Goal: Transaction & Acquisition: Purchase product/service

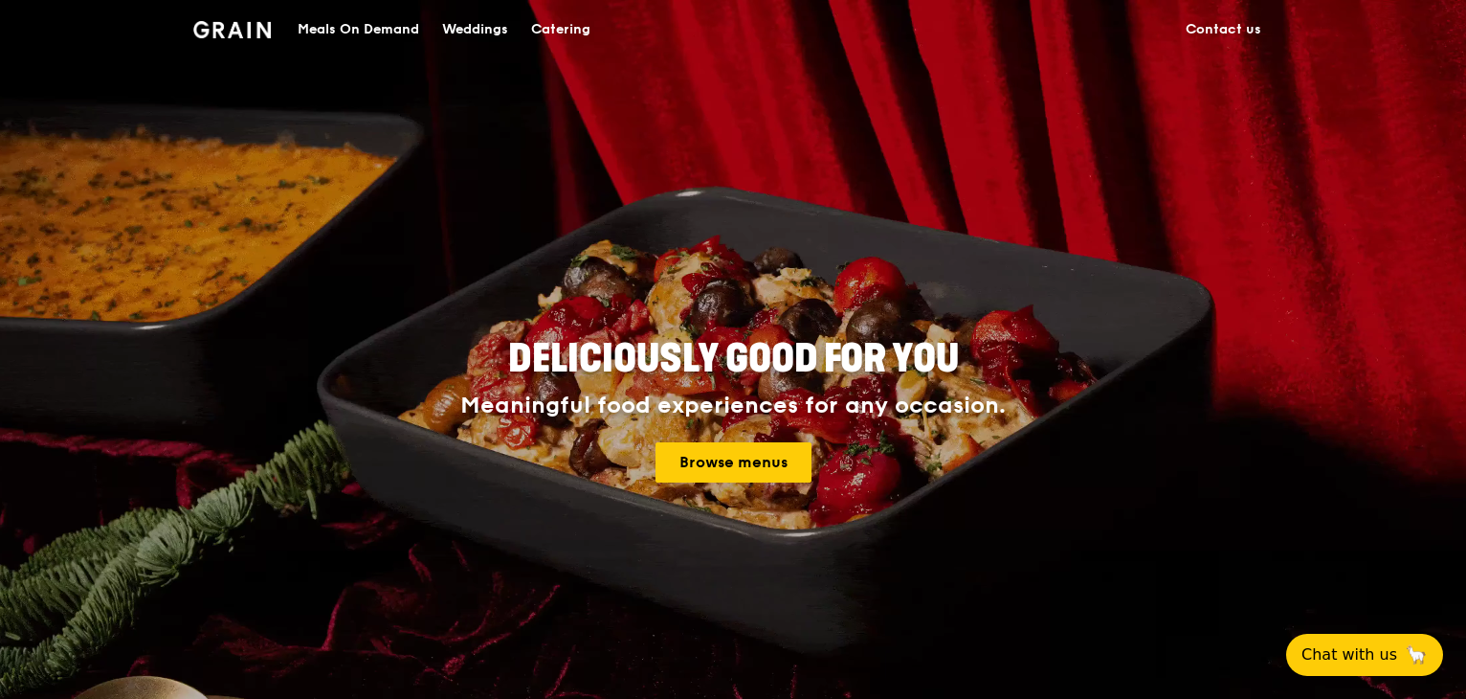
click at [325, 28] on div "Meals On Demand" at bounding box center [359, 29] width 122 height 57
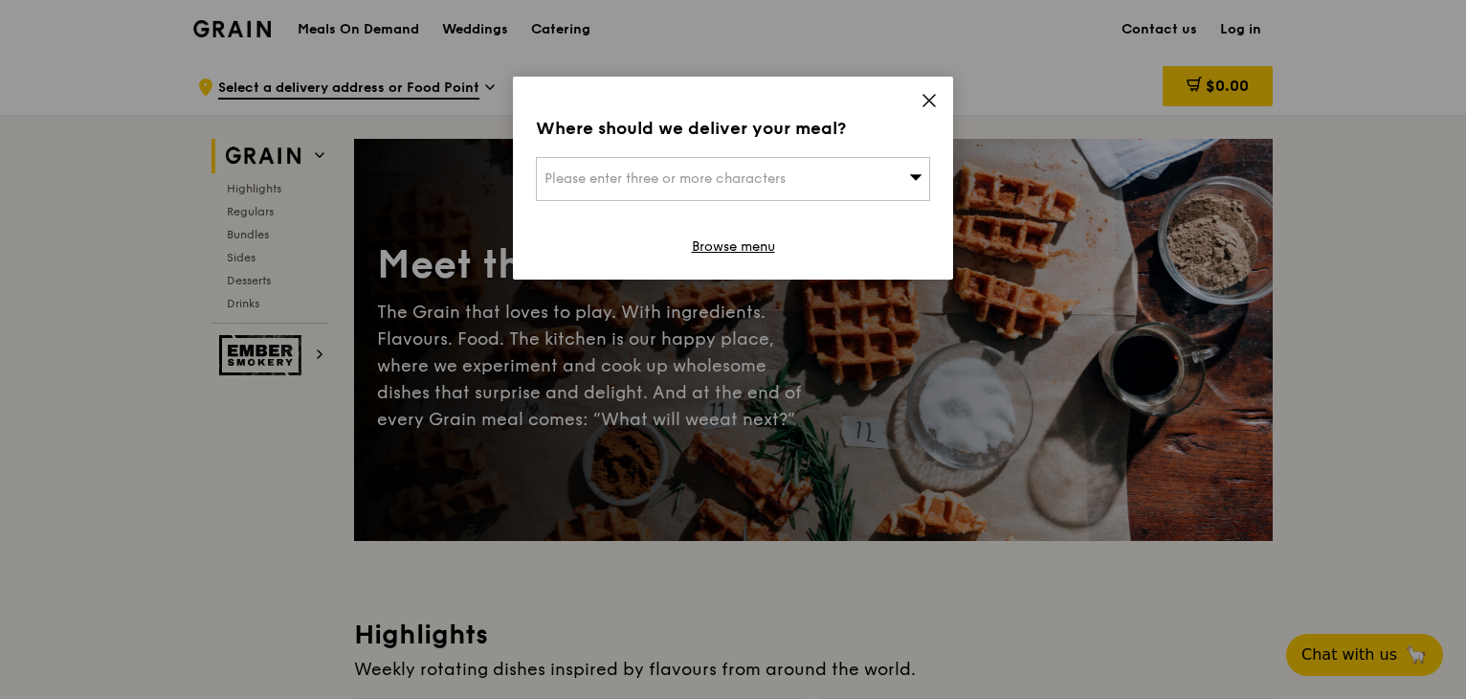
click at [872, 178] on div "Please enter three or more characters" at bounding box center [733, 179] width 394 height 44
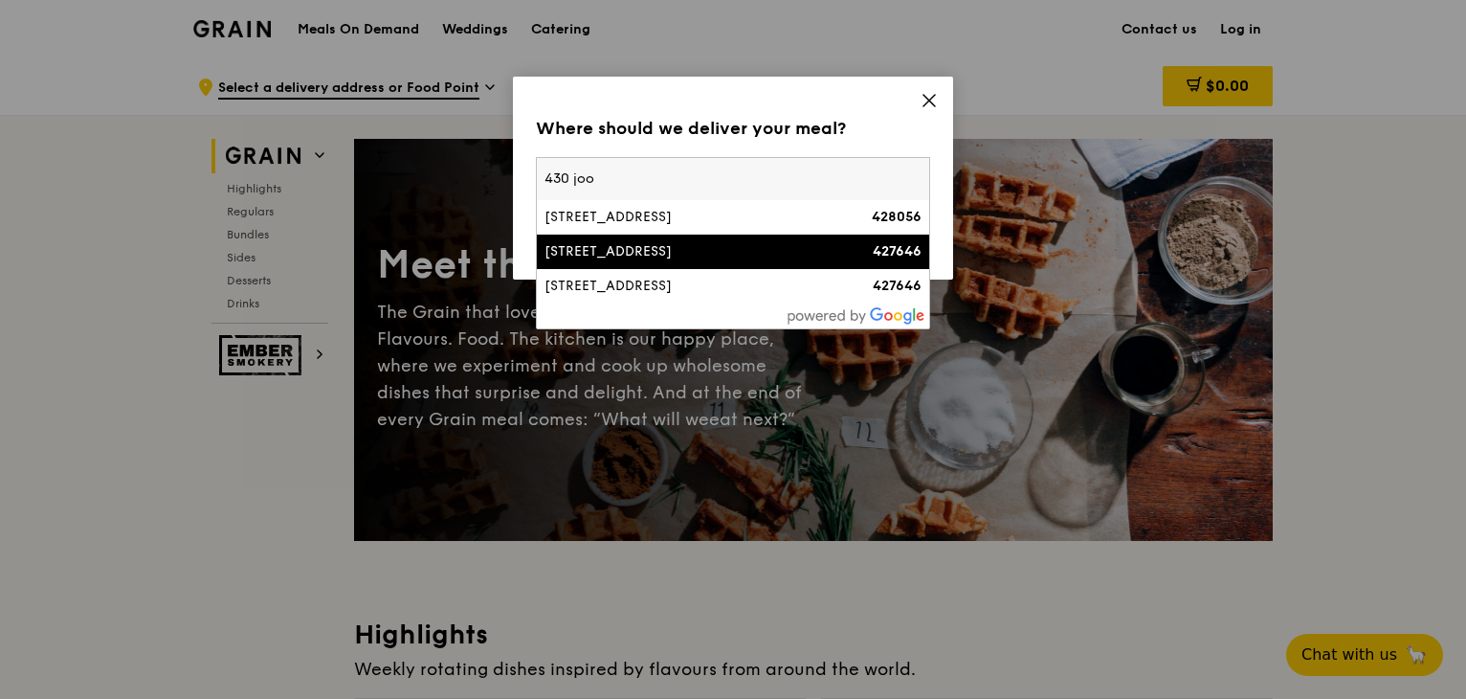
type input "430 joo"
click at [716, 248] on div "[STREET_ADDRESS]" at bounding box center [686, 251] width 283 height 19
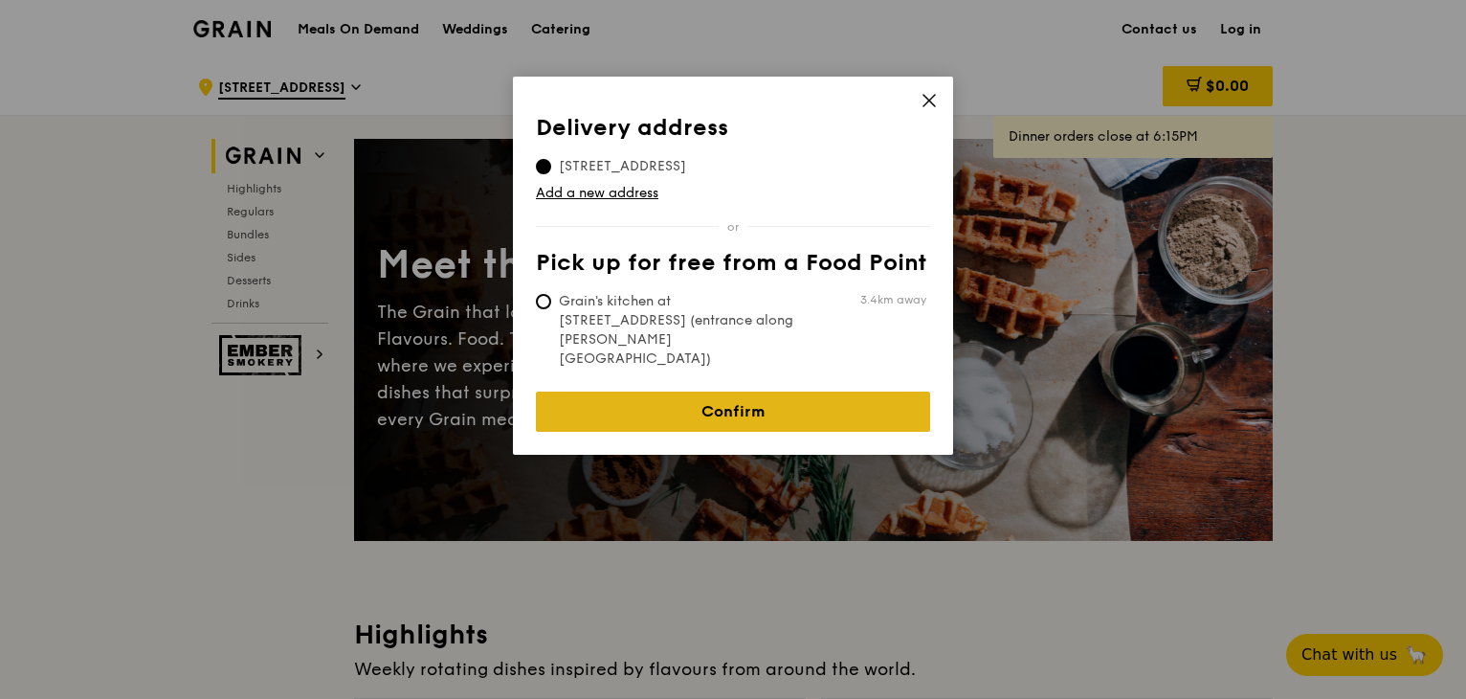
click at [636, 391] on link "Confirm" at bounding box center [733, 411] width 394 height 40
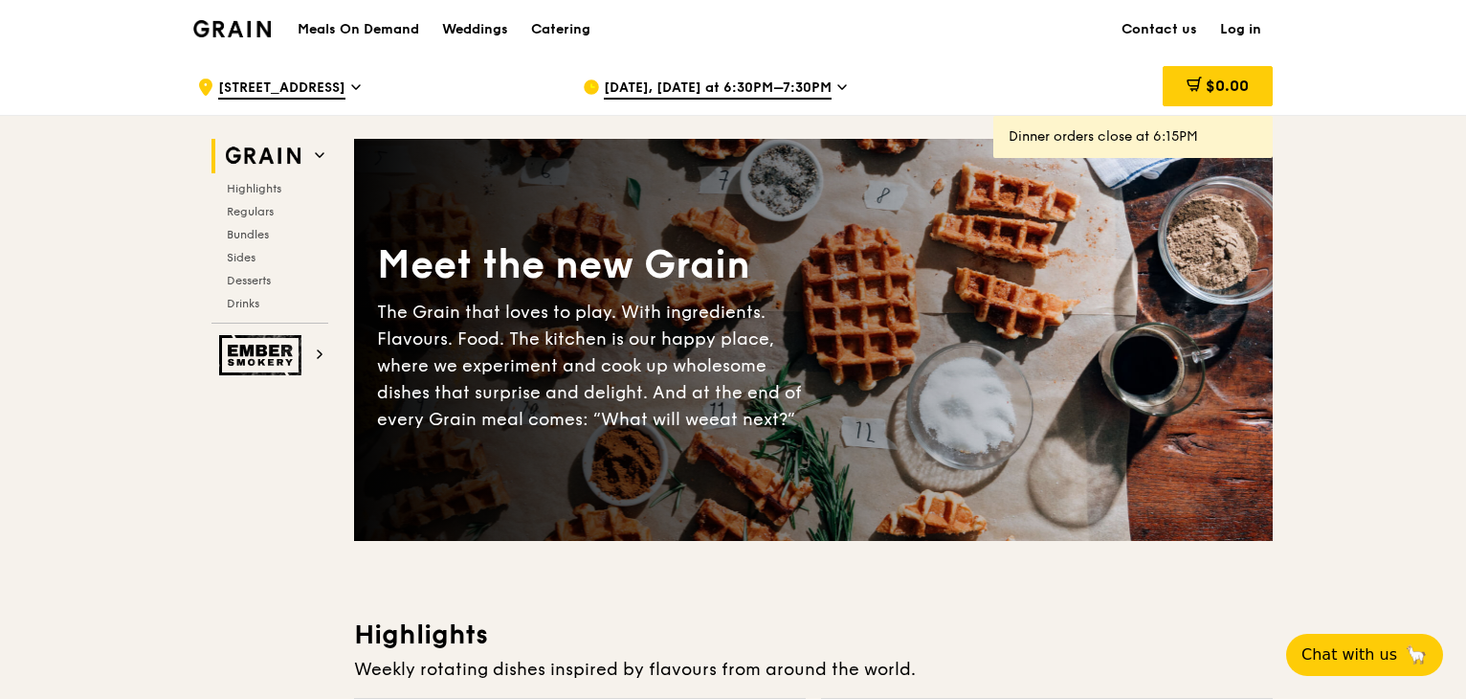
click at [643, 93] on span "[DATE], [DATE] at 6:30PM–7:30PM" at bounding box center [718, 88] width 228 height 21
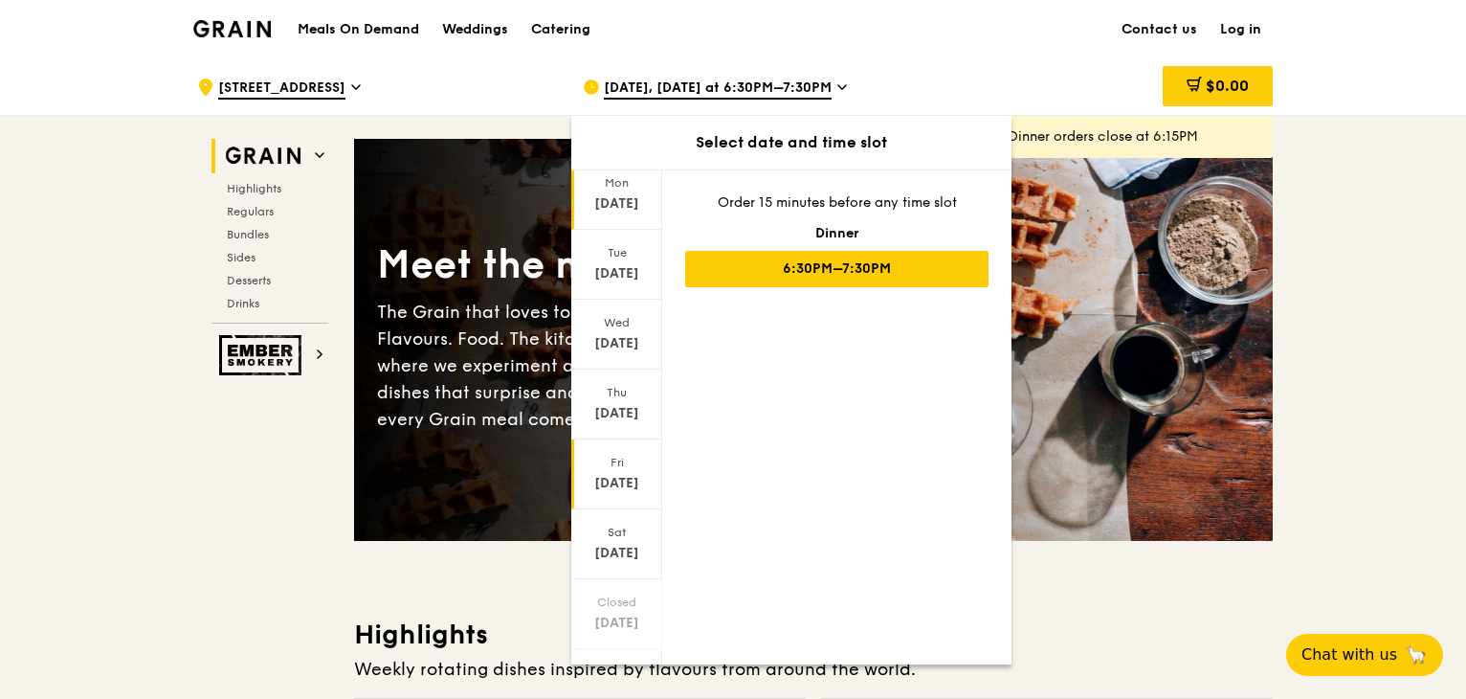
scroll to position [92, 0]
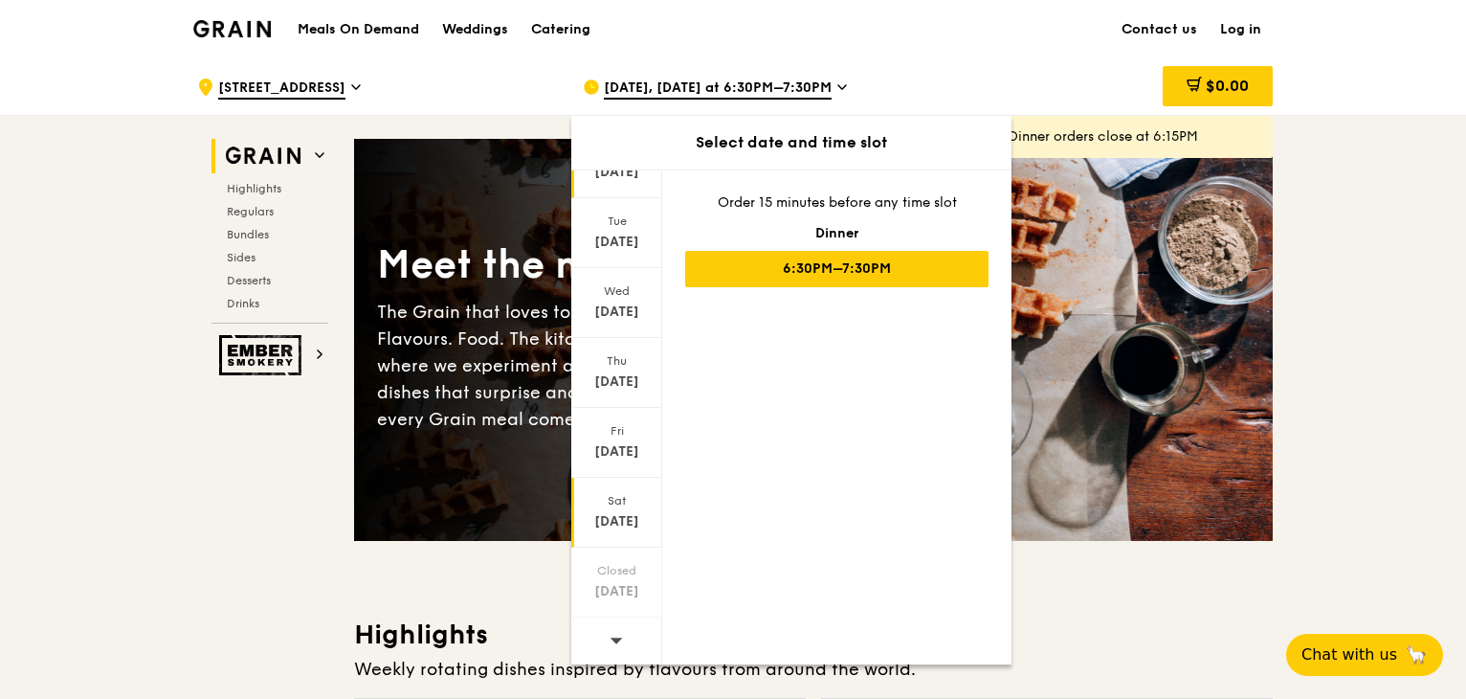
click at [617, 501] on div "Sat" at bounding box center [616, 500] width 85 height 15
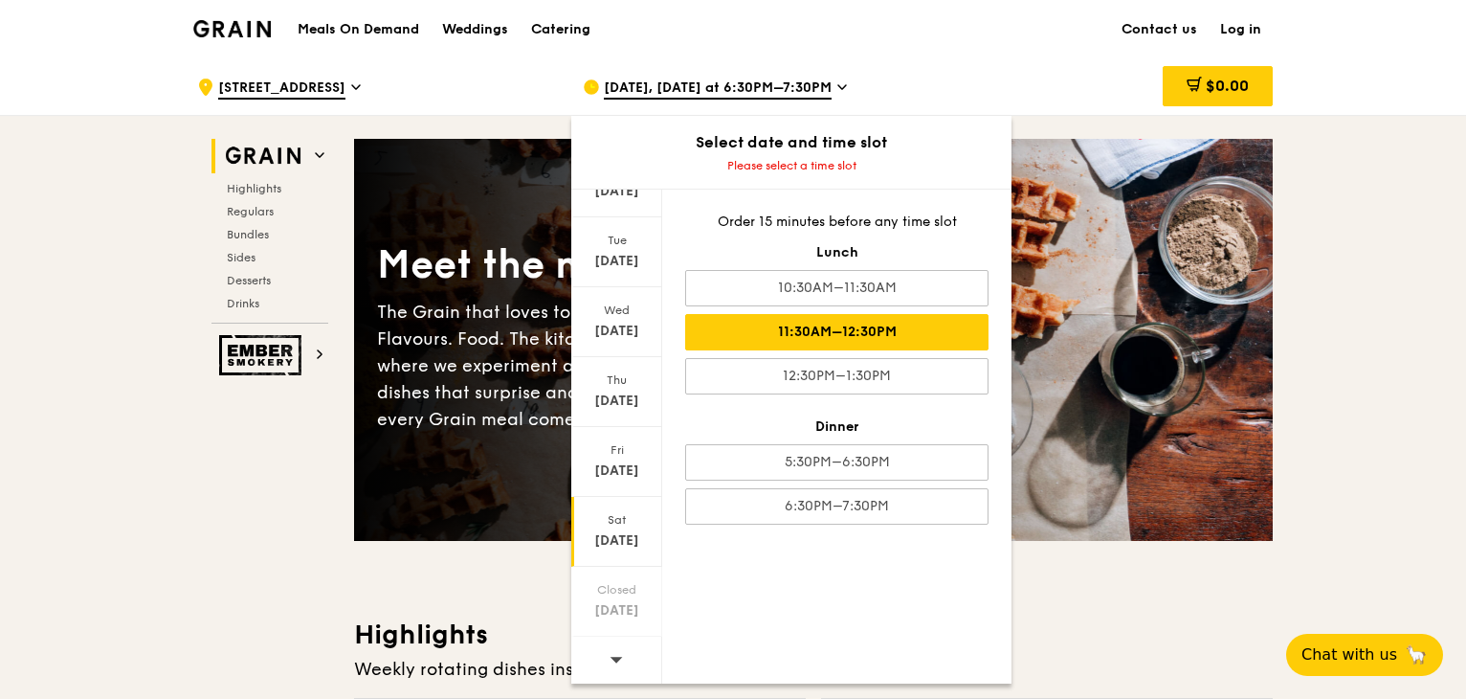
click at [806, 339] on div "11:30AM–12:30PM" at bounding box center [836, 332] width 303 height 36
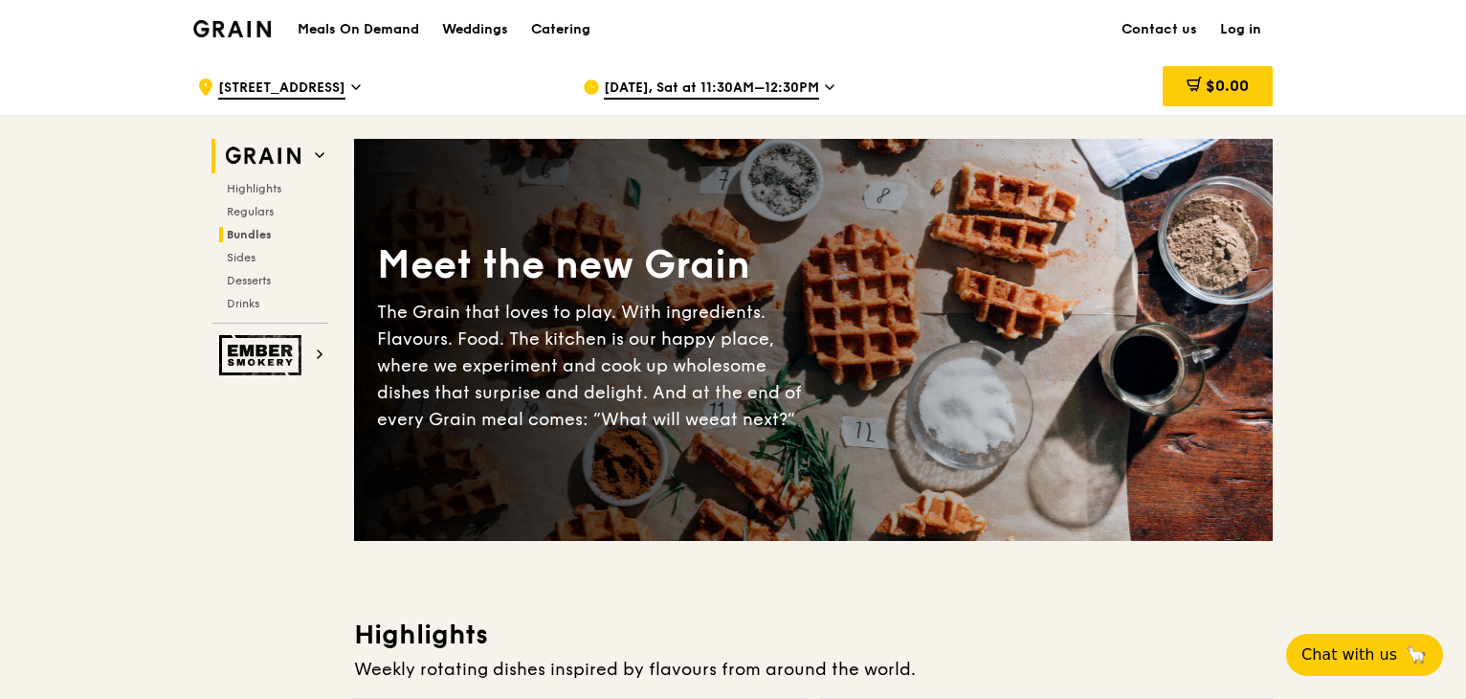
click at [264, 228] on span "Bundles" at bounding box center [249, 234] width 45 height 13
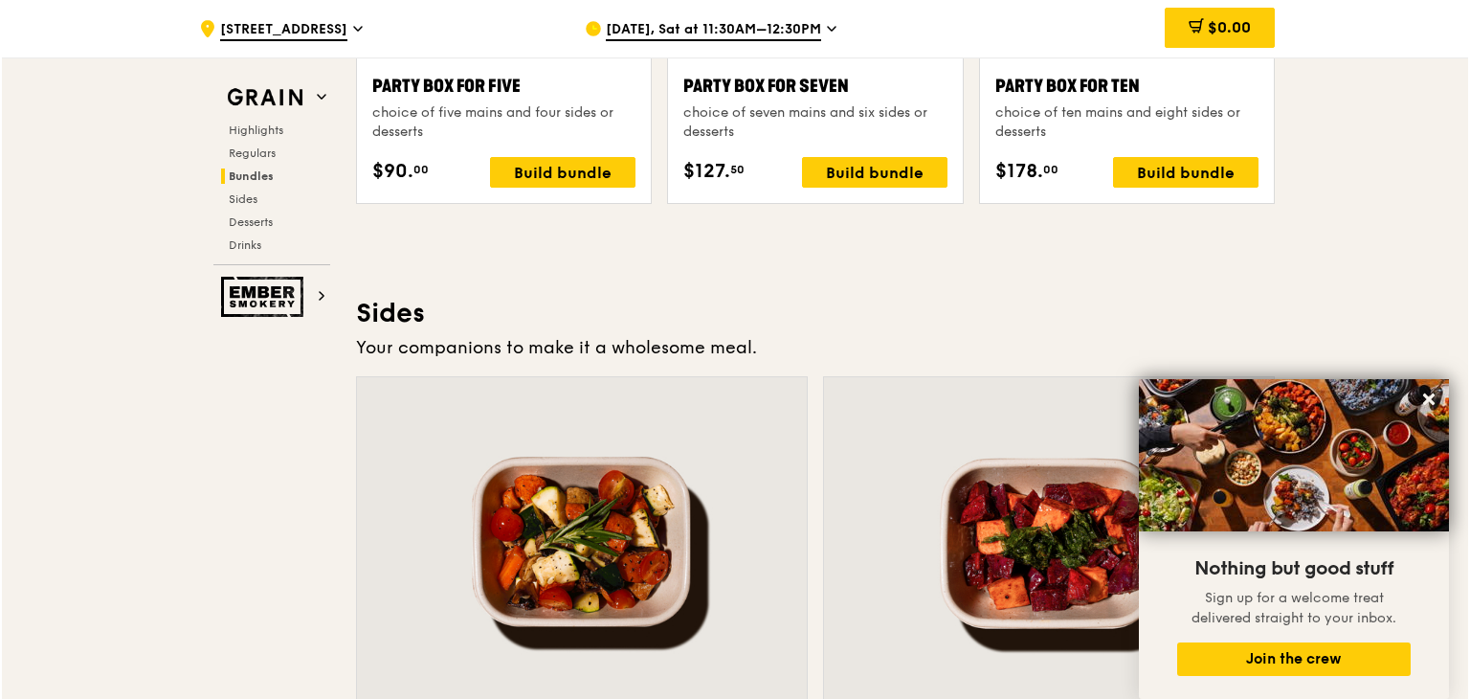
scroll to position [3790, 0]
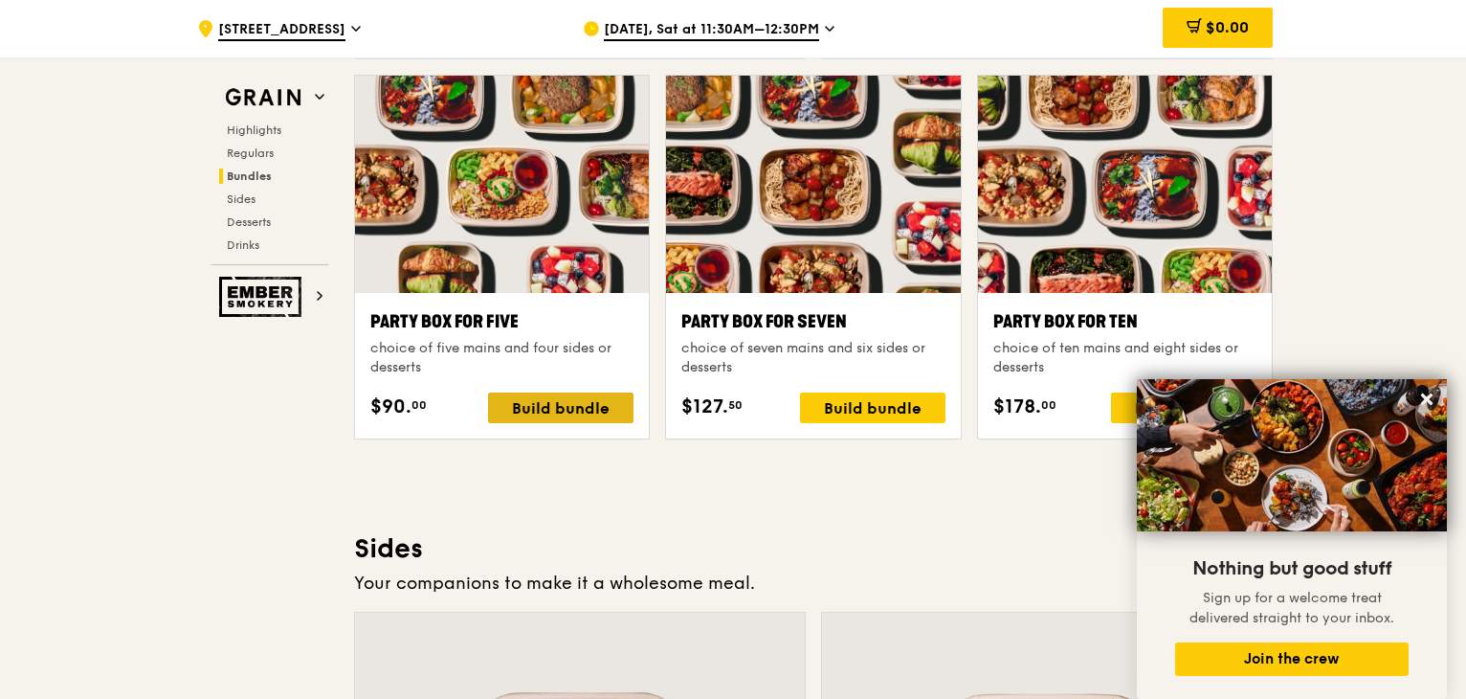
click at [612, 395] on div "Build bundle" at bounding box center [560, 407] width 145 height 31
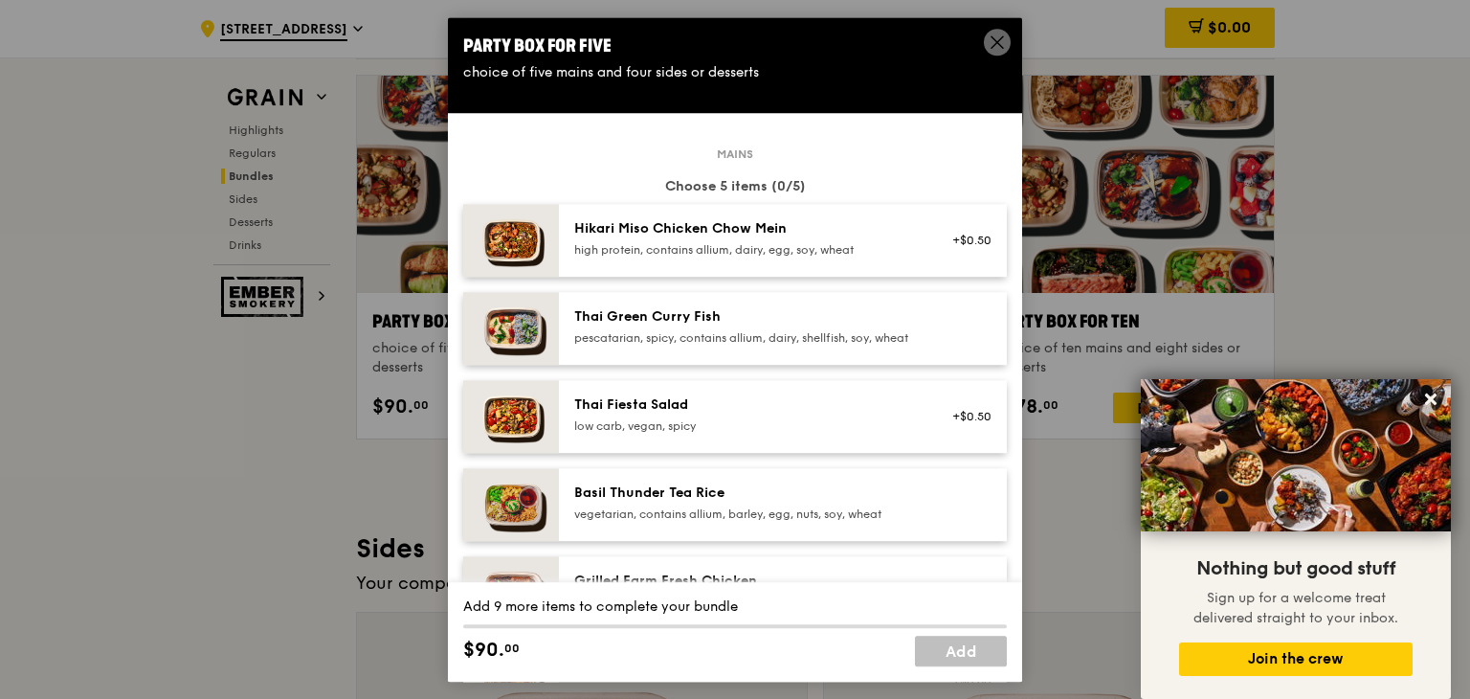
click at [743, 342] on div "pescatarian, spicy, contains allium, dairy, shellfish, soy, wheat" at bounding box center [746, 337] width 344 height 15
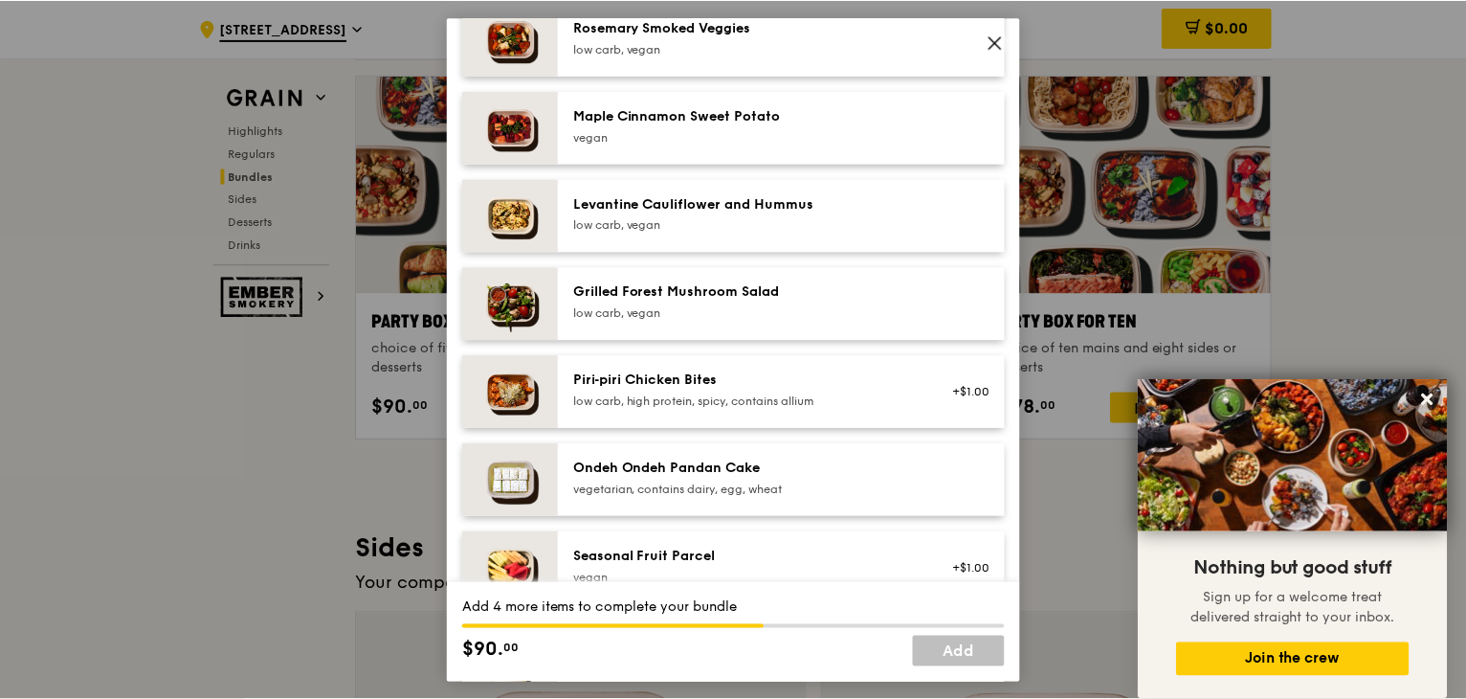
scroll to position [1244, 0]
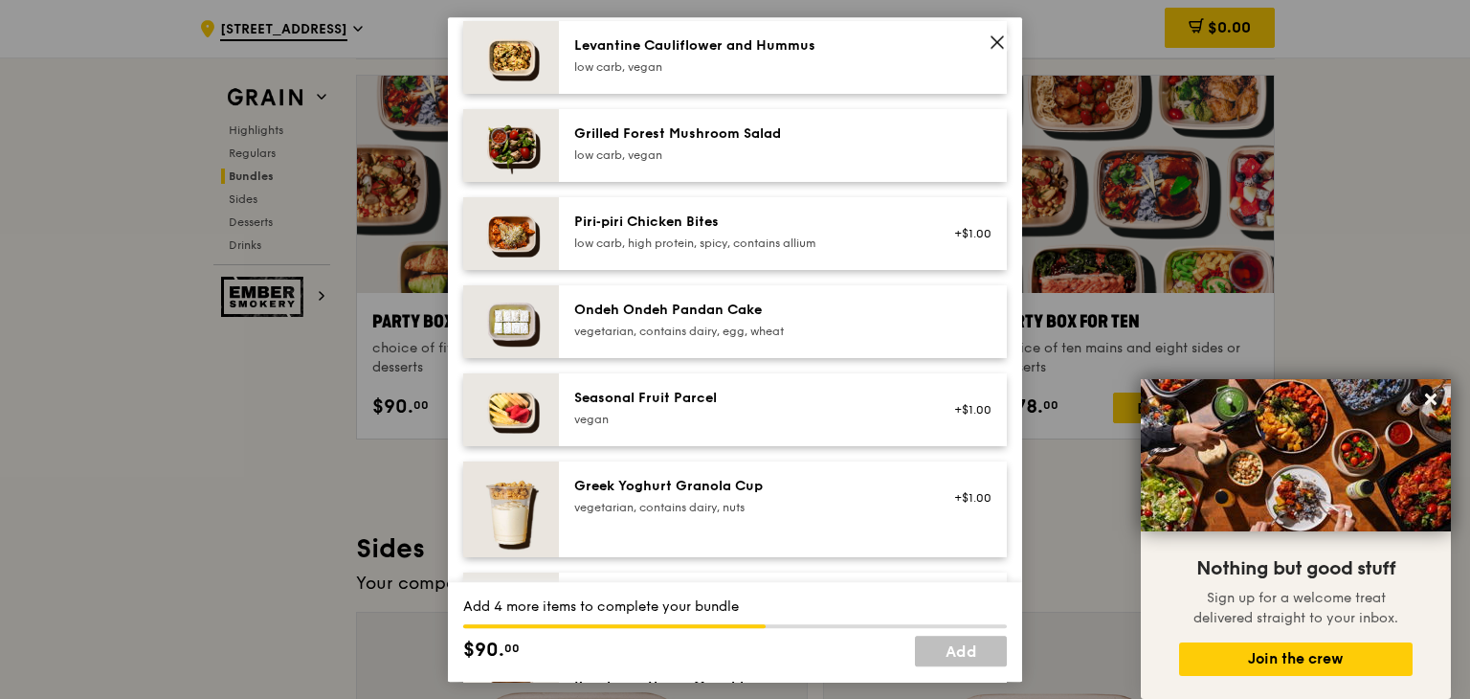
click at [772, 339] on div "vegetarian, contains dairy, egg, wheat" at bounding box center [746, 331] width 344 height 15
click at [770, 339] on div "vegetarian, contains dairy, egg, wheat" at bounding box center [746, 331] width 344 height 15
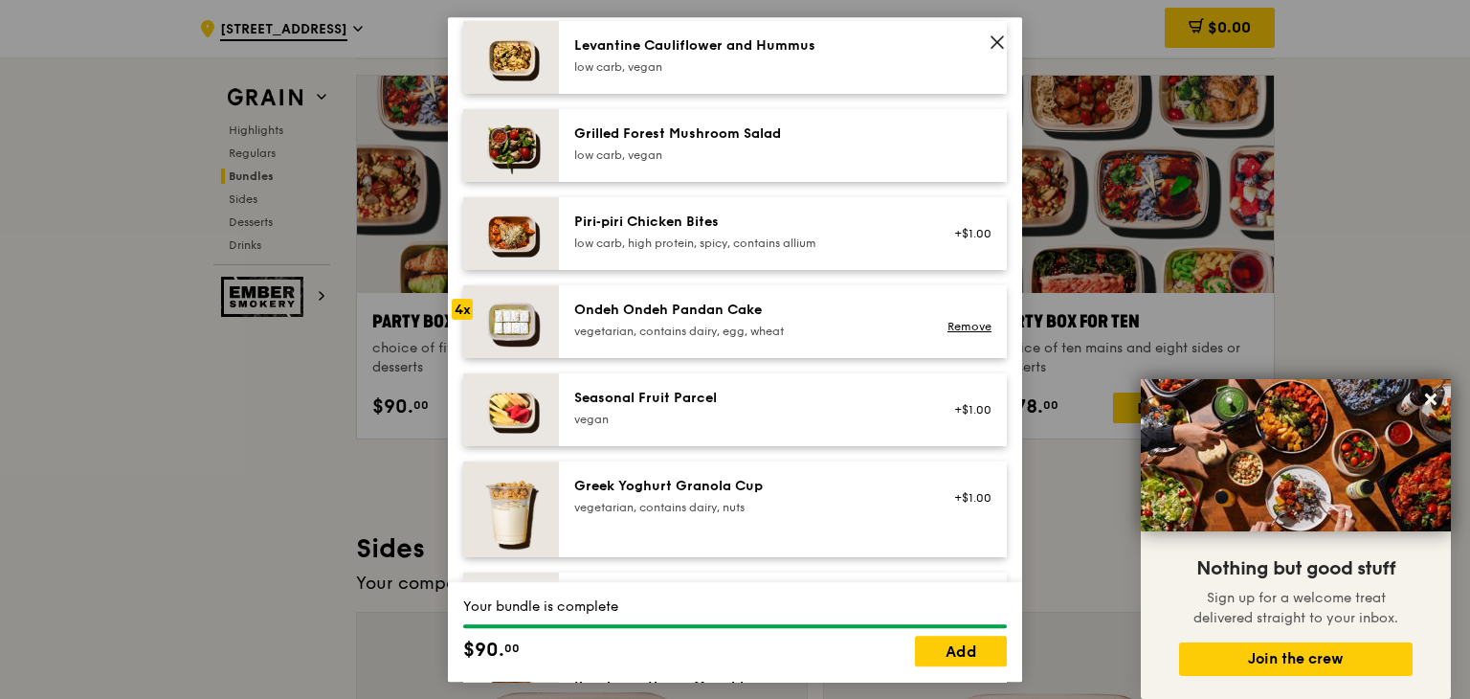
click at [770, 339] on div "vegetarian, contains dairy, egg, wheat" at bounding box center [746, 331] width 344 height 15
click at [961, 652] on link "Add" at bounding box center [961, 651] width 92 height 31
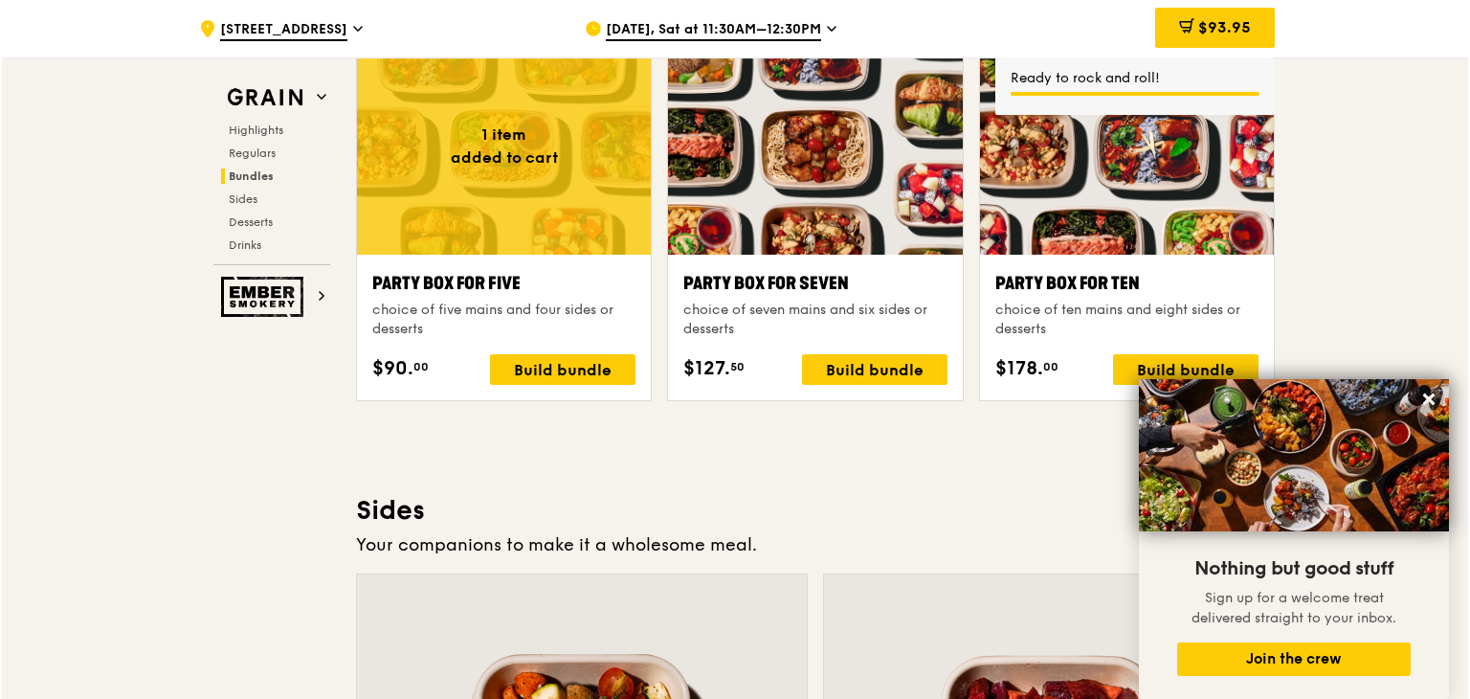
scroll to position [3790, 0]
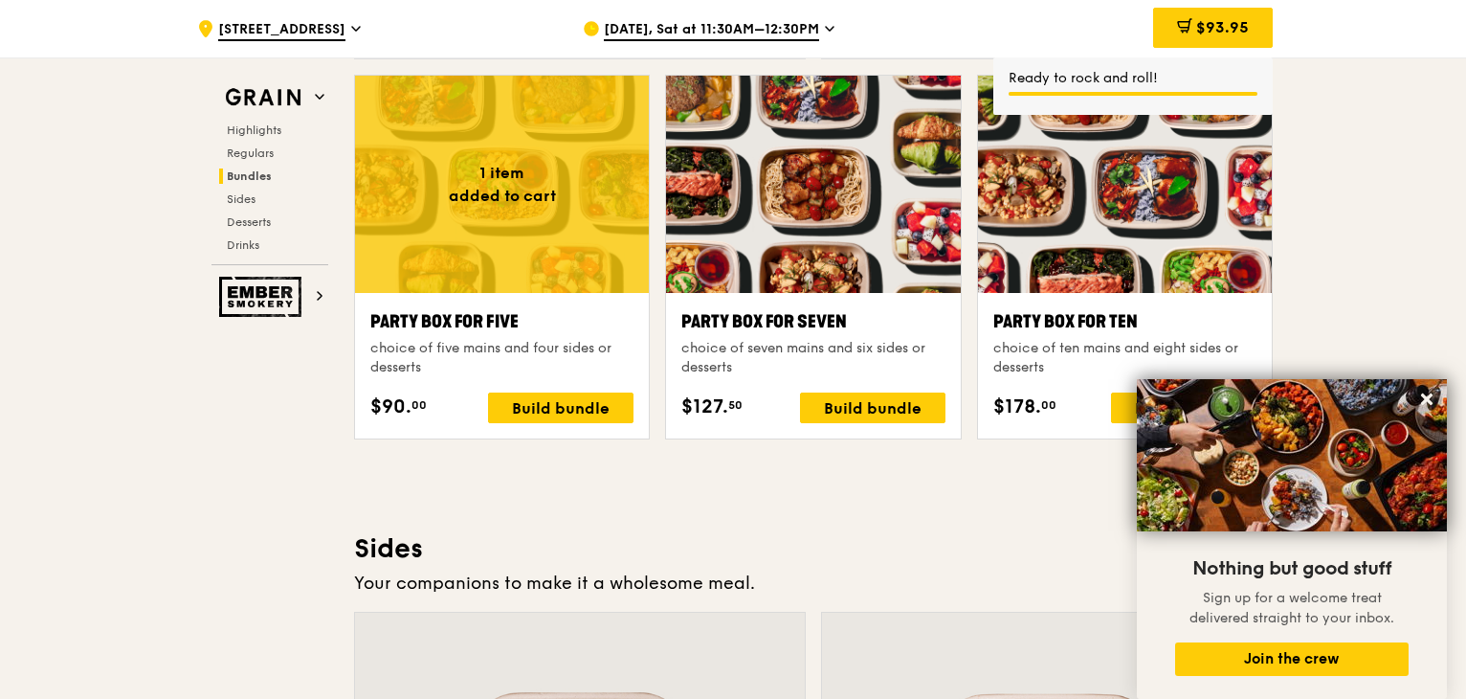
click at [1075, 241] on div at bounding box center [1125, 184] width 294 height 217
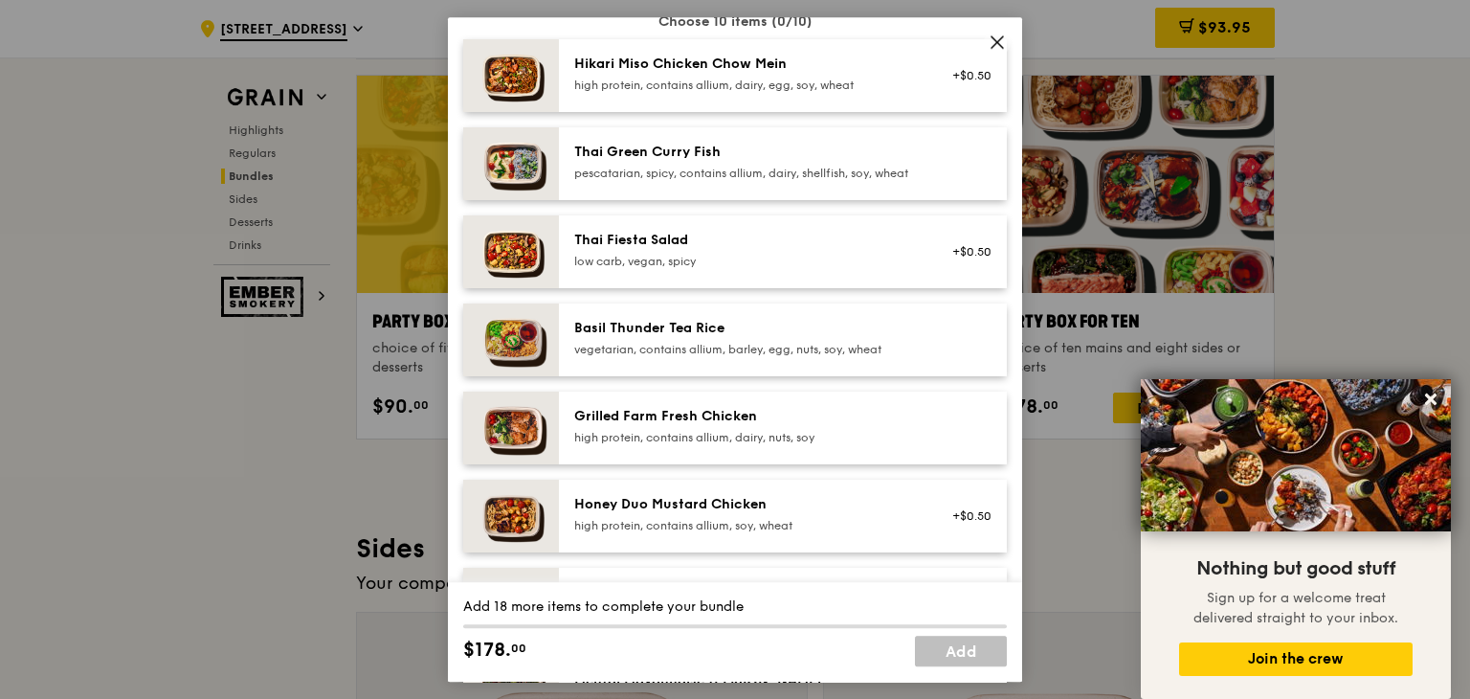
scroll to position [191, 0]
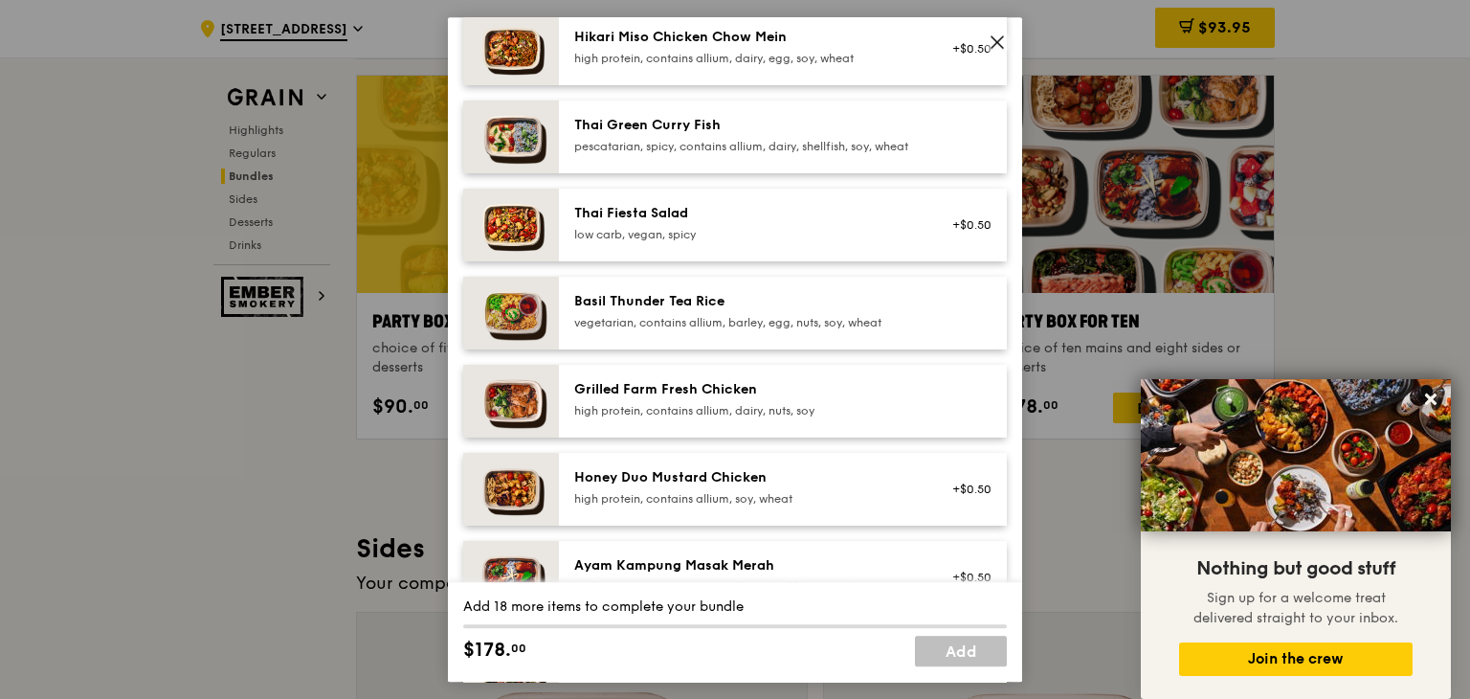
click at [716, 418] on div "high protein, contains allium, dairy, nuts, soy" at bounding box center [746, 410] width 344 height 15
click at [715, 418] on div "high protein, contains allium, dairy, nuts, soy" at bounding box center [746, 410] width 344 height 15
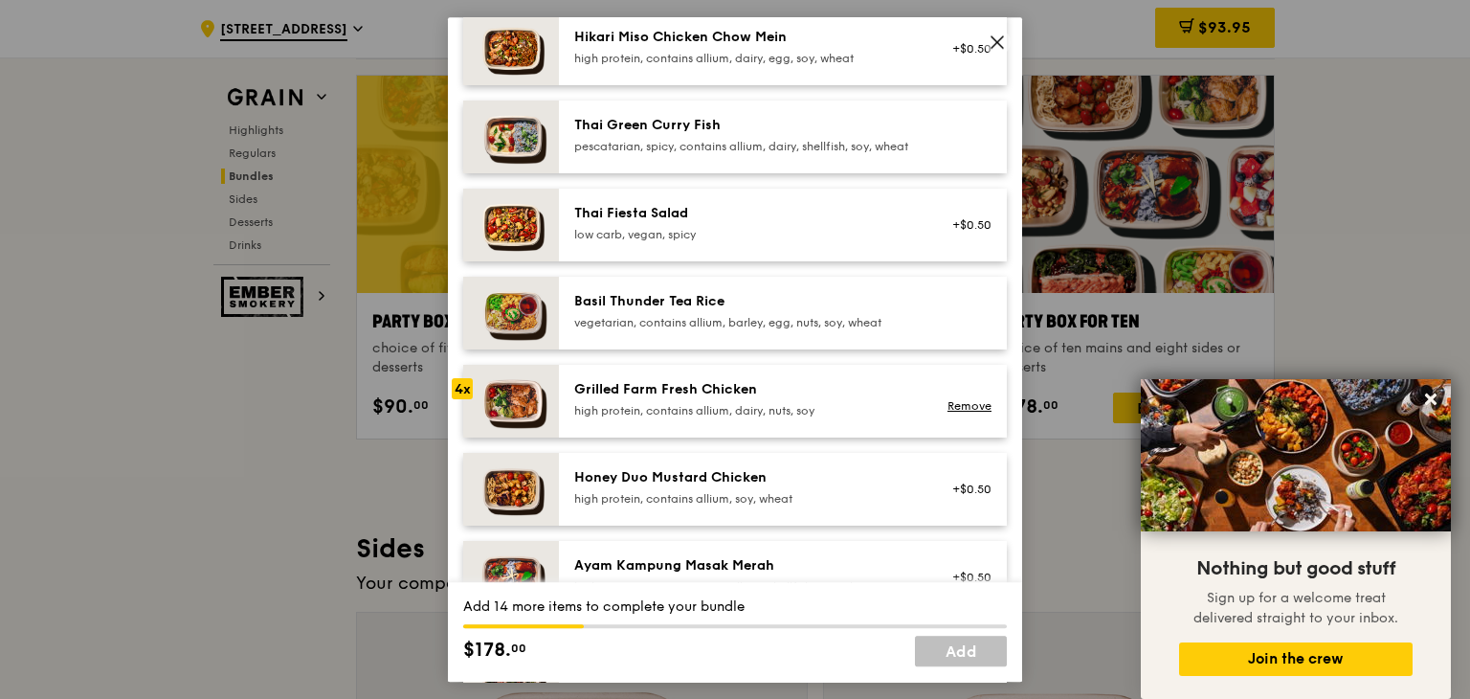
click at [715, 418] on div "high protein, contains allium, dairy, nuts, soy" at bounding box center [746, 410] width 344 height 15
click at [714, 418] on div "high protein, contains allium, dairy, nuts, soy" at bounding box center [746, 410] width 344 height 15
click at [713, 418] on div "high protein, contains allium, dairy, nuts, soy" at bounding box center [746, 410] width 344 height 15
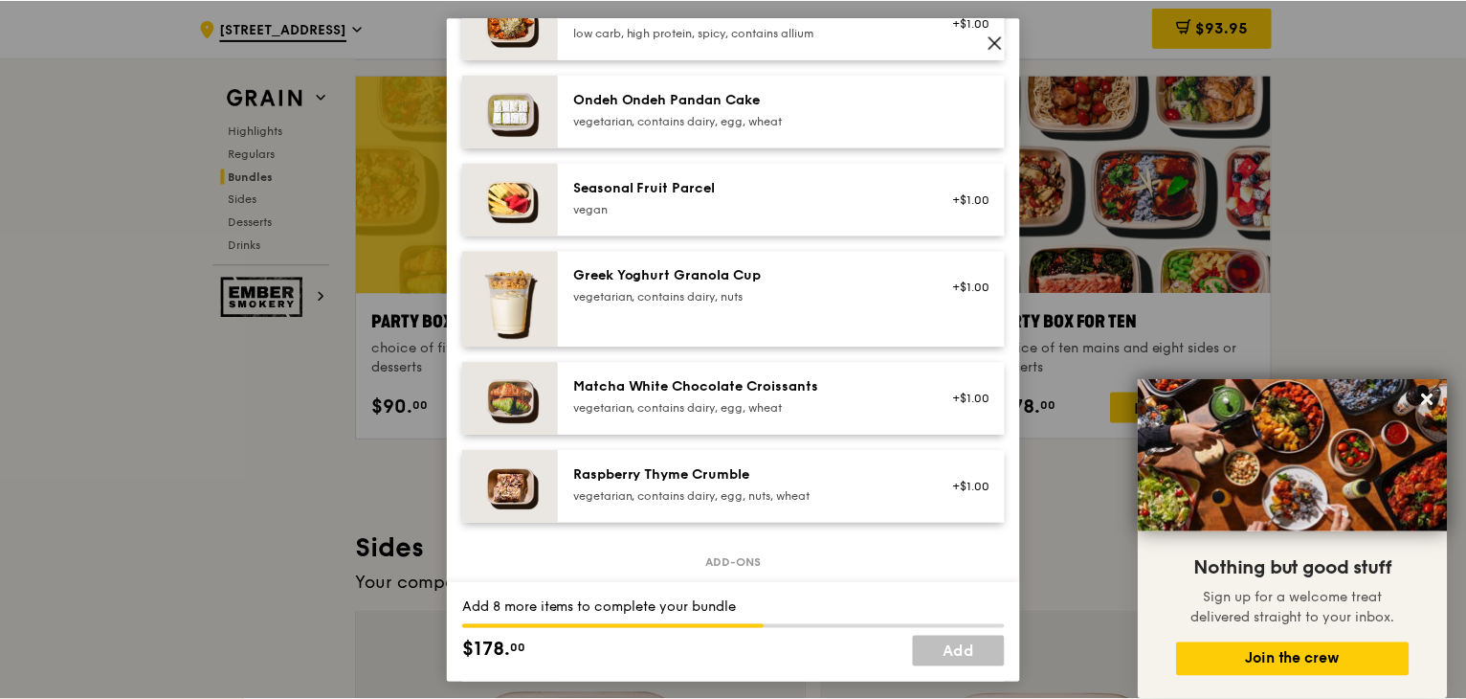
scroll to position [1436, 0]
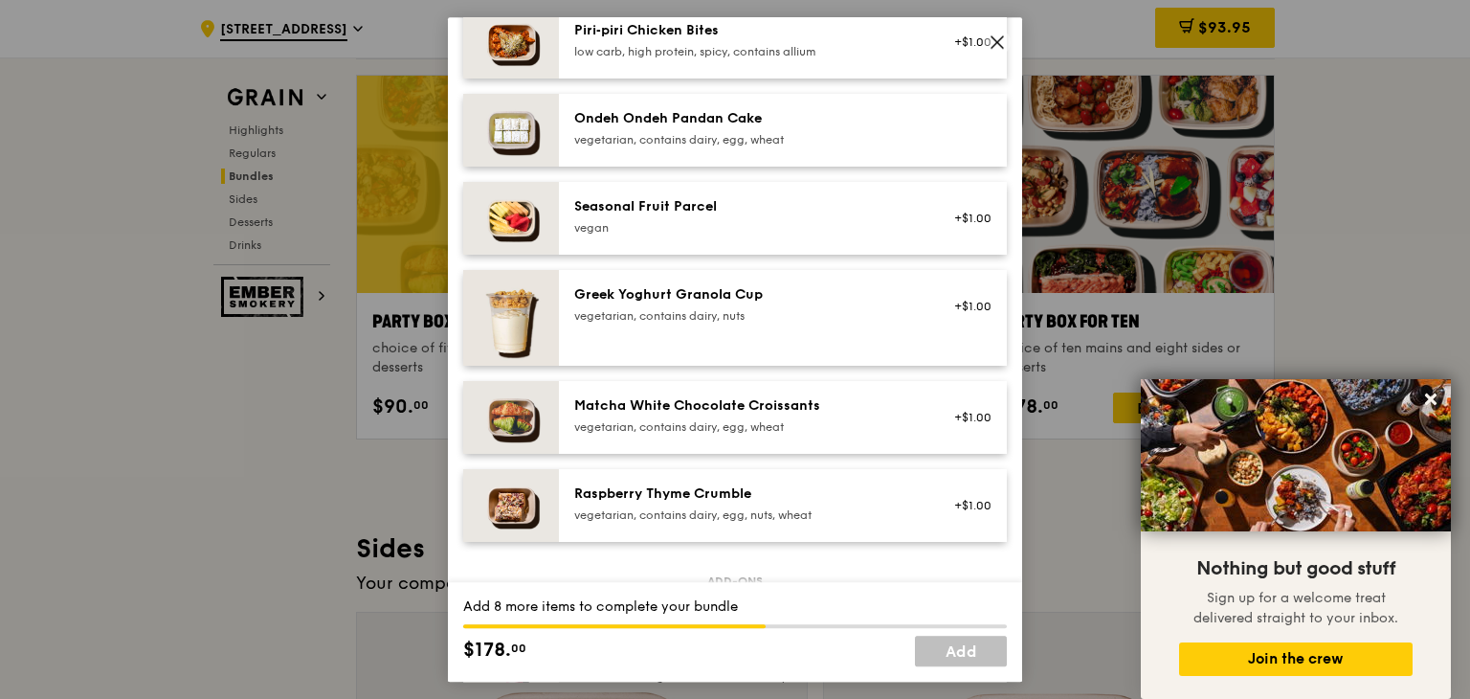
click at [710, 147] on div "vegetarian, contains dairy, egg, wheat" at bounding box center [746, 139] width 344 height 15
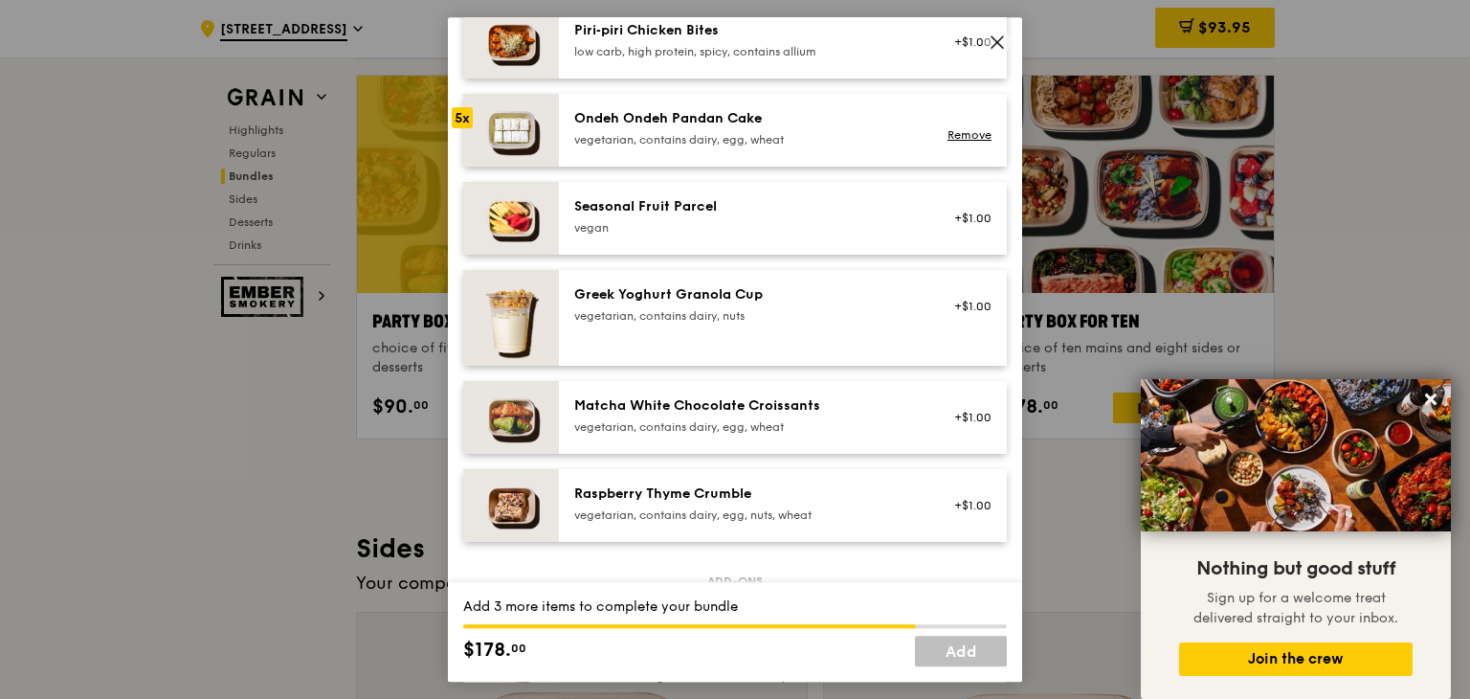
click at [710, 147] on div "vegetarian, contains dairy, egg, wheat" at bounding box center [746, 139] width 344 height 15
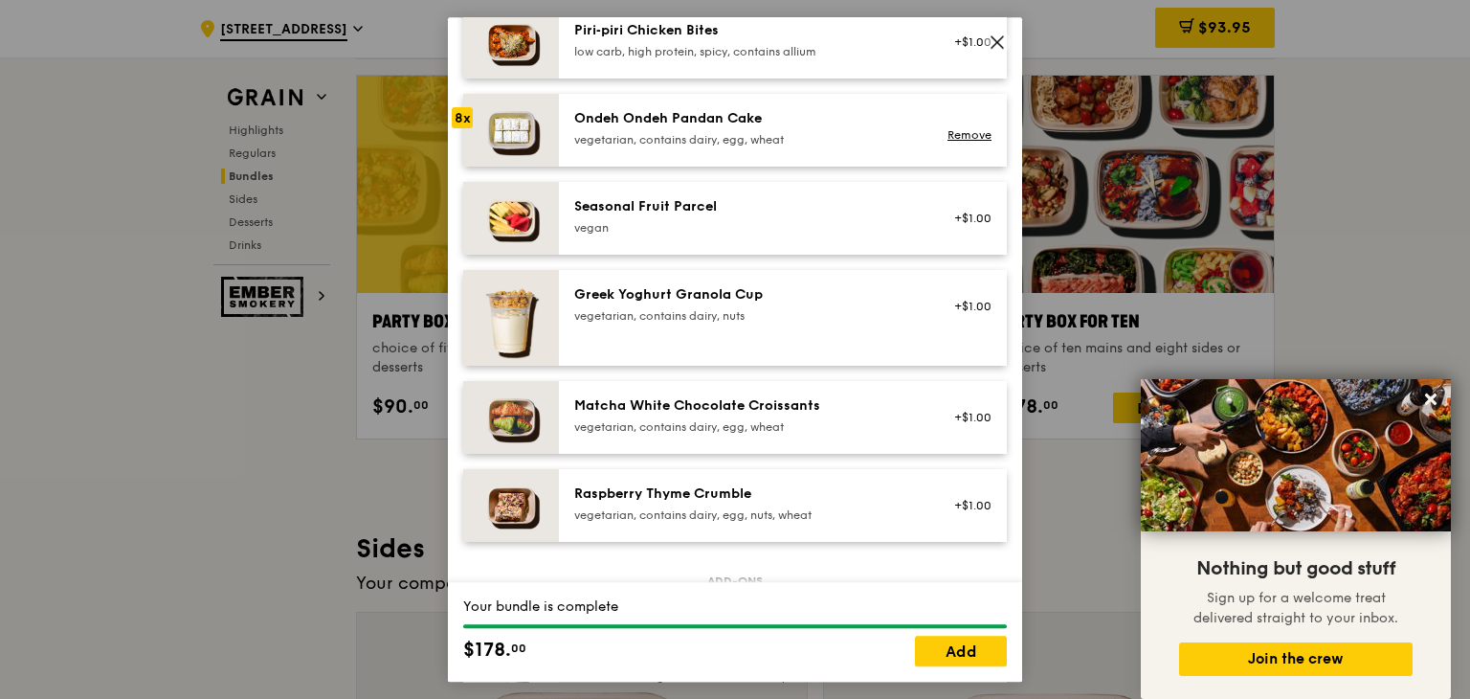
click at [710, 147] on div "vegetarian, contains dairy, egg, wheat" at bounding box center [746, 139] width 344 height 15
click at [708, 147] on div "vegetarian, contains dairy, egg, wheat" at bounding box center [746, 139] width 344 height 15
click at [934, 648] on link "Add" at bounding box center [961, 651] width 92 height 31
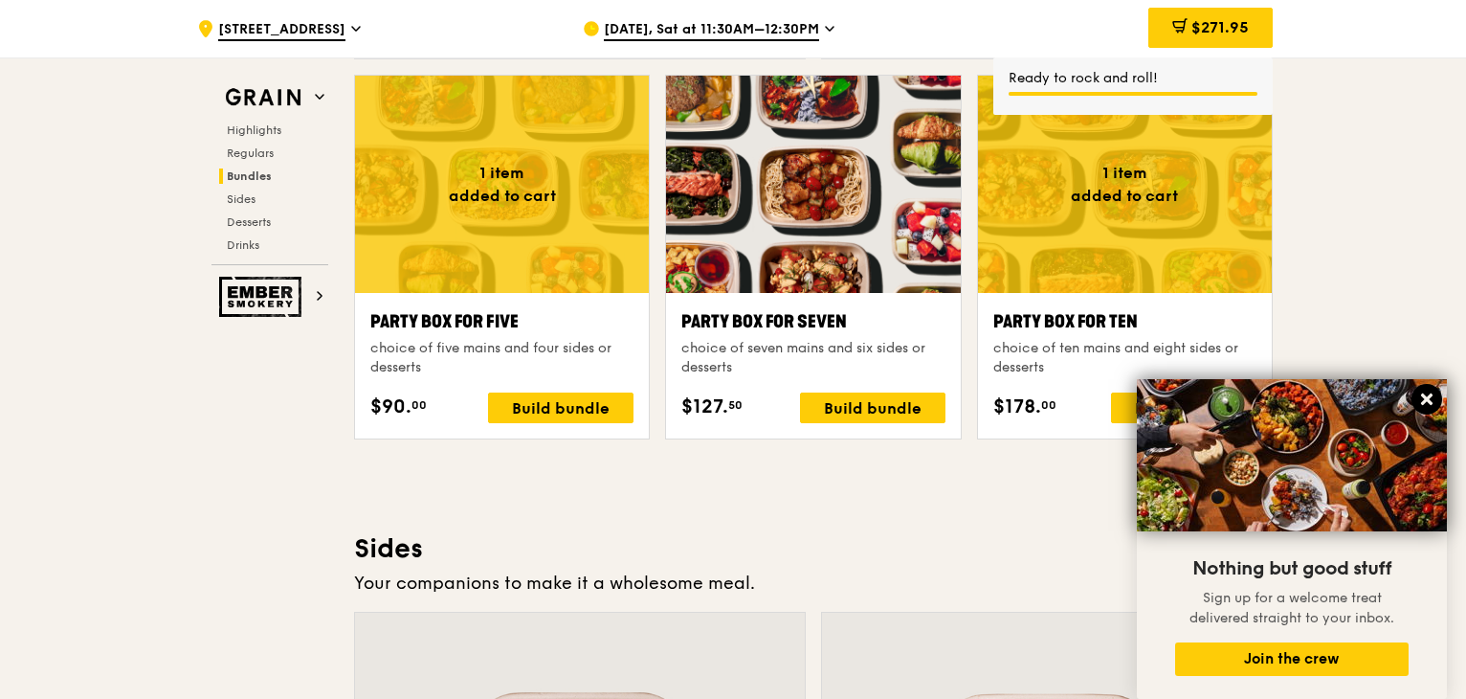
click at [1428, 393] on icon at bounding box center [1426, 399] width 17 height 17
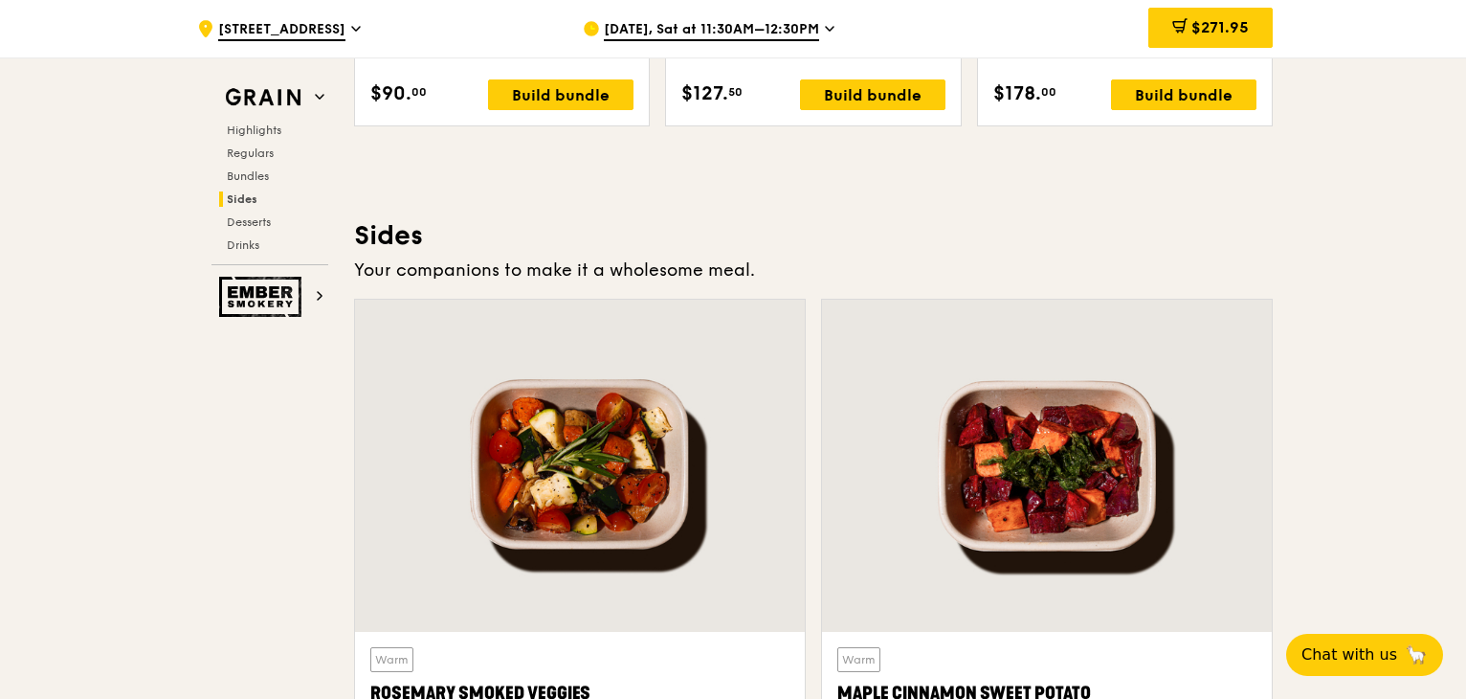
scroll to position [4077, 0]
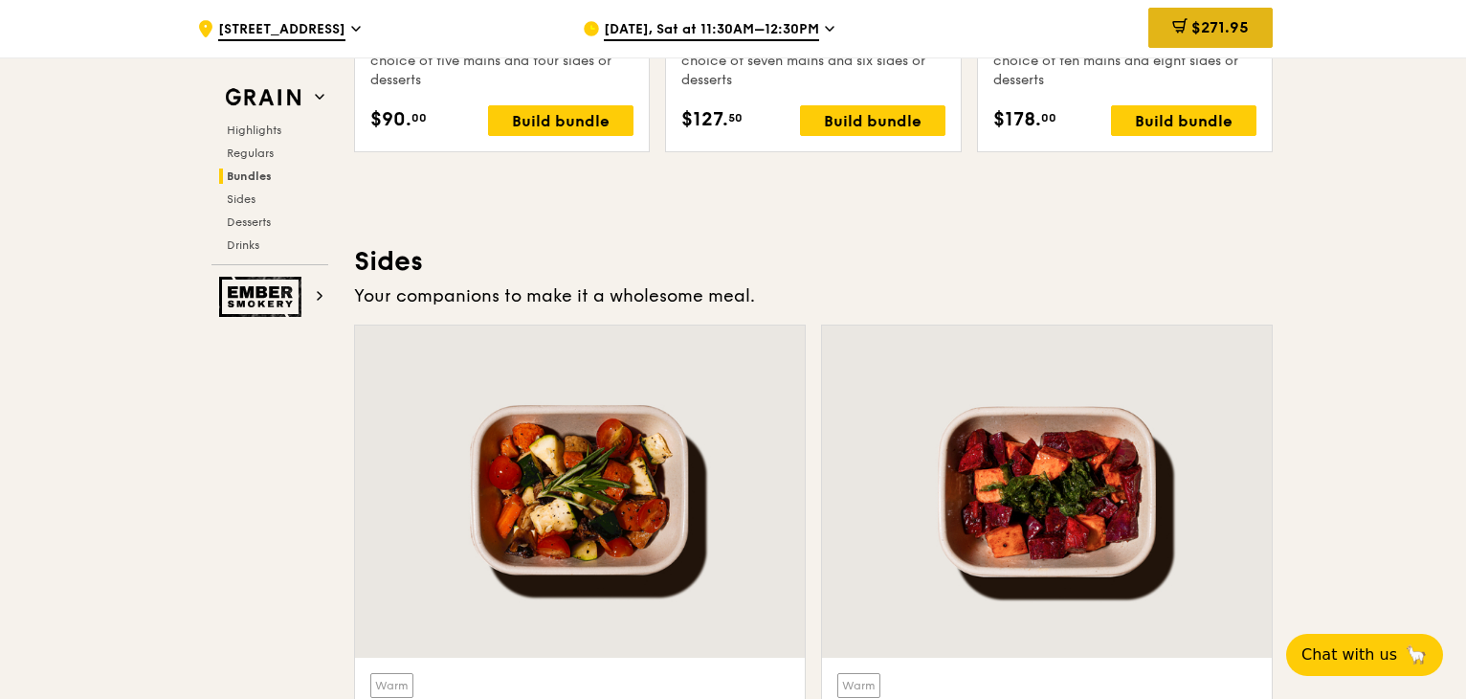
click at [1200, 32] on span "$271.95" at bounding box center [1220, 27] width 57 height 18
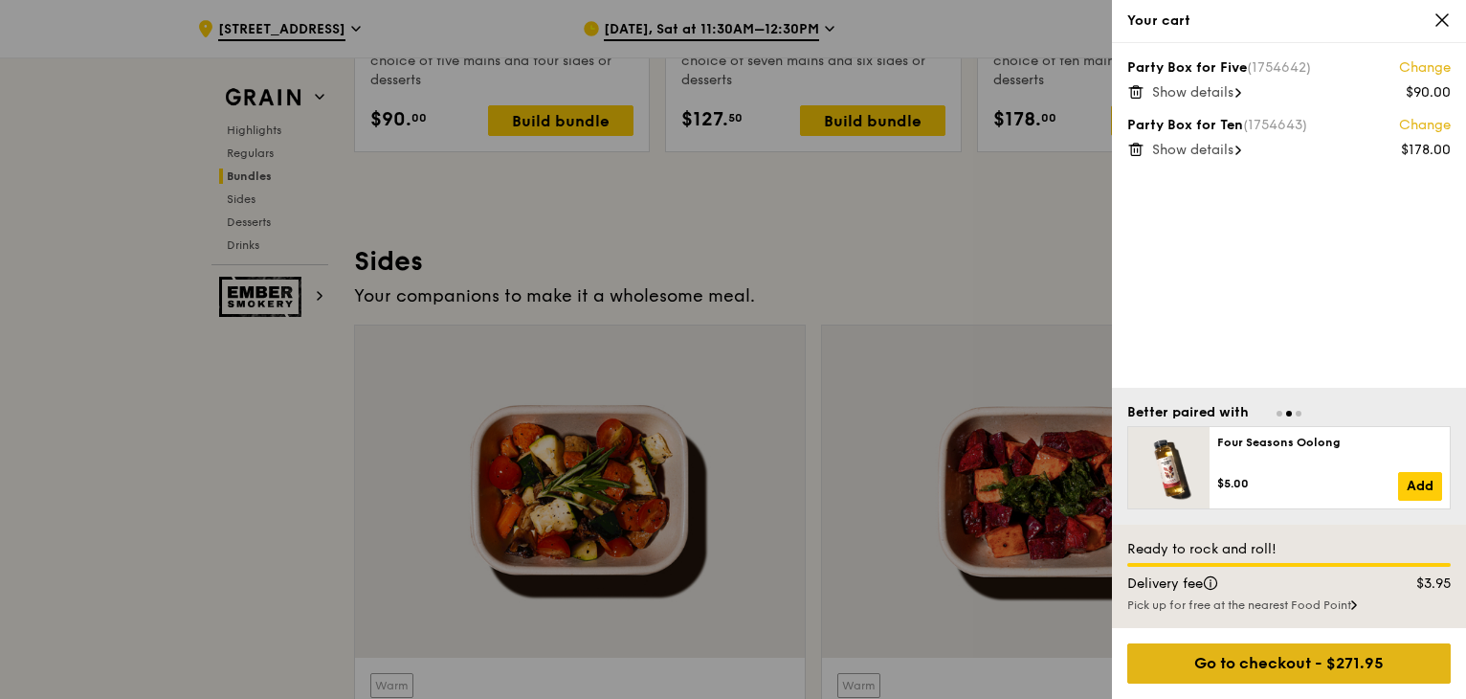
click at [1283, 663] on div "Go to checkout - $271.95" at bounding box center [1290, 663] width 324 height 40
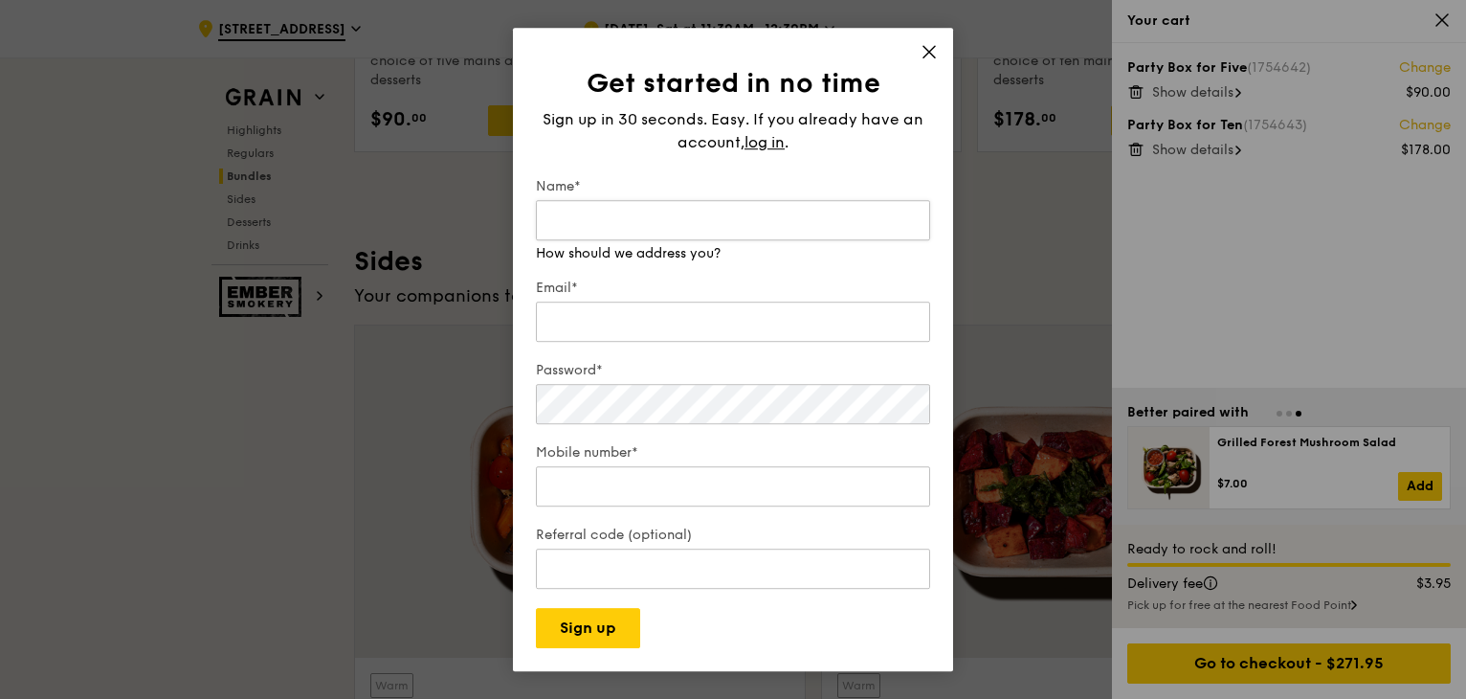
click at [649, 221] on input "Name*" at bounding box center [733, 220] width 394 height 40
type input "Ernie Ng"
click at [634, 335] on div "Email*" at bounding box center [733, 312] width 394 height 67
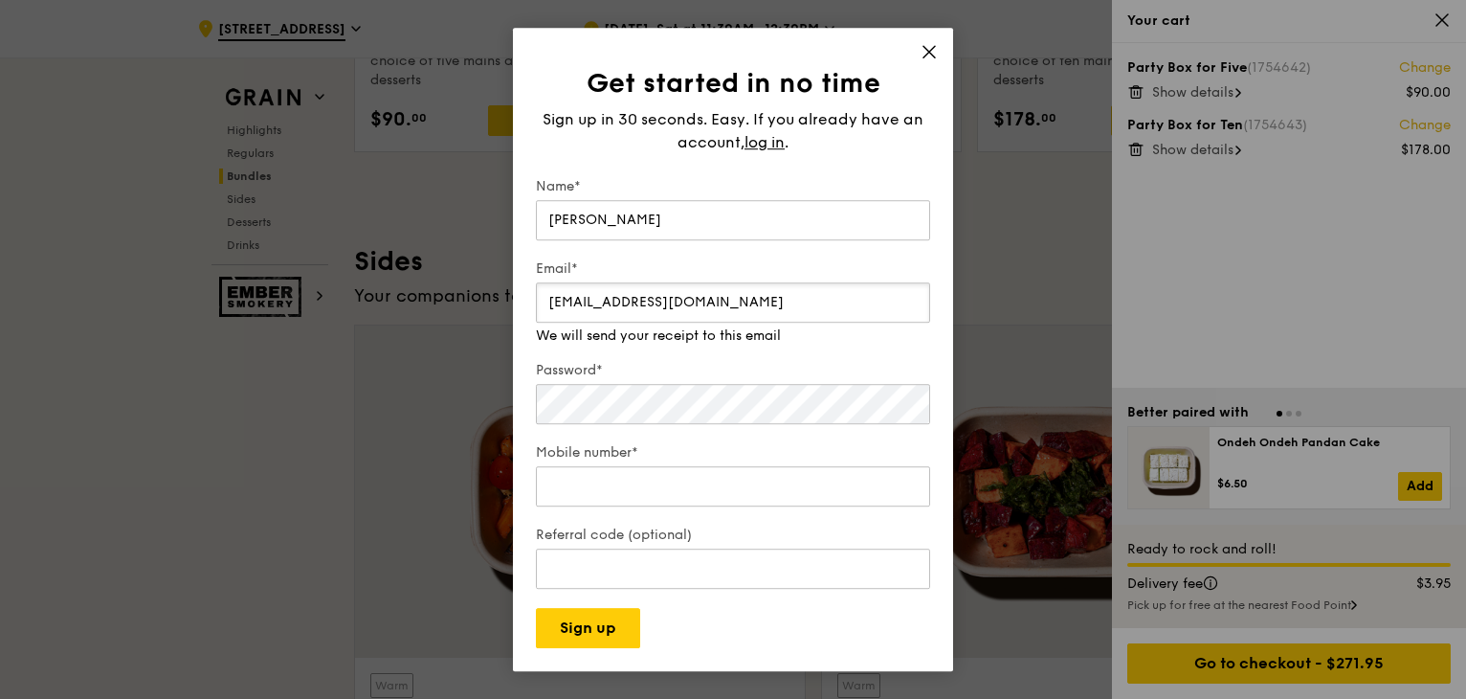
type input "ernie_ng@vickycares.sg"
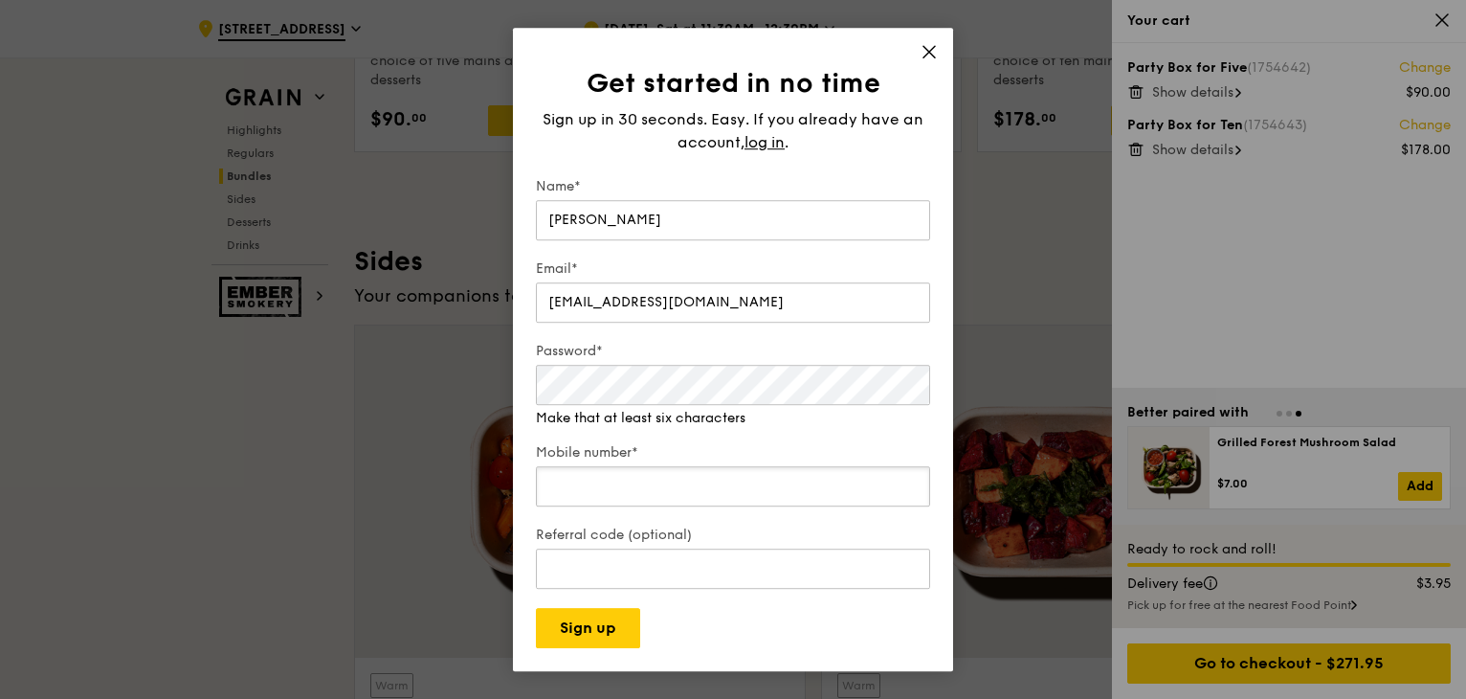
click at [666, 481] on input "Mobile number*" at bounding box center [733, 486] width 394 height 40
drag, startPoint x: 696, startPoint y: 453, endPoint x: 698, endPoint y: 463, distance: 10.7
click at [697, 453] on input "Mobile number*" at bounding box center [733, 467] width 394 height 40
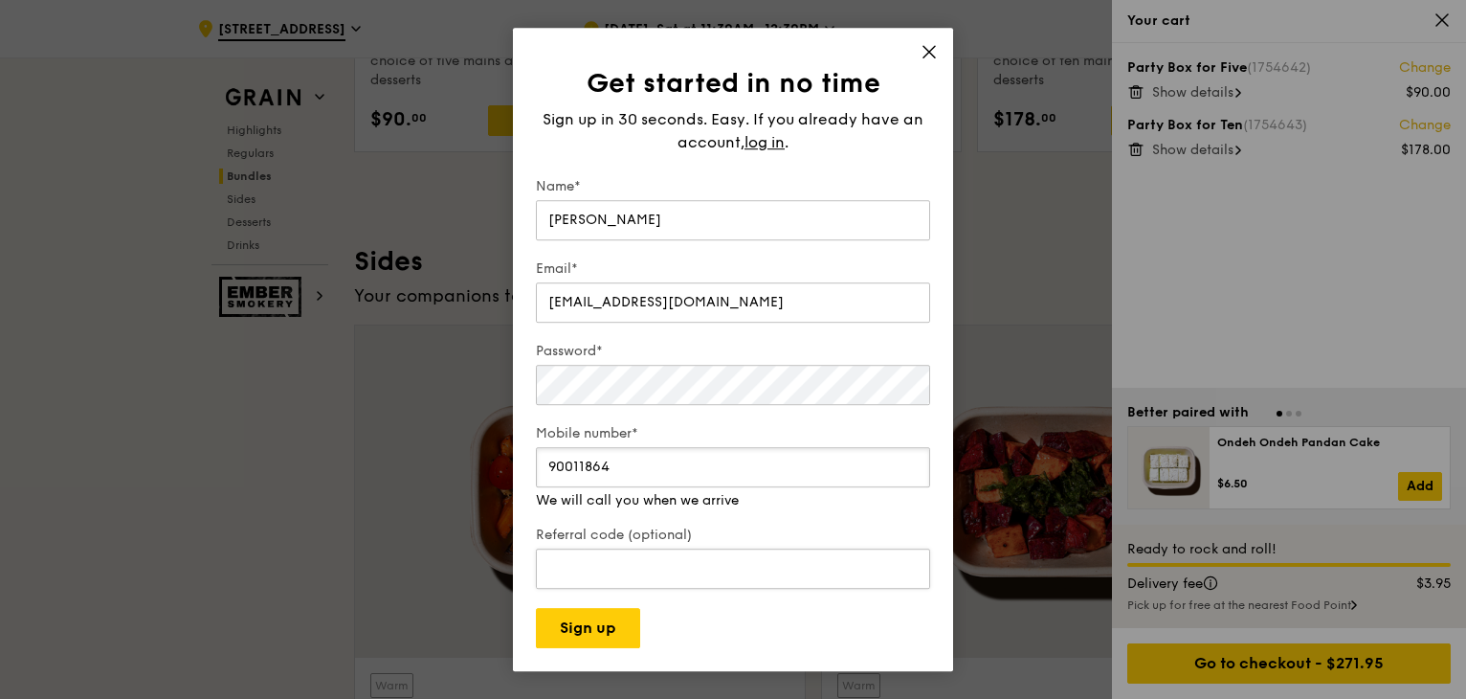
type input "90011864"
click at [676, 567] on input "Referral code (optional)" at bounding box center [733, 568] width 394 height 40
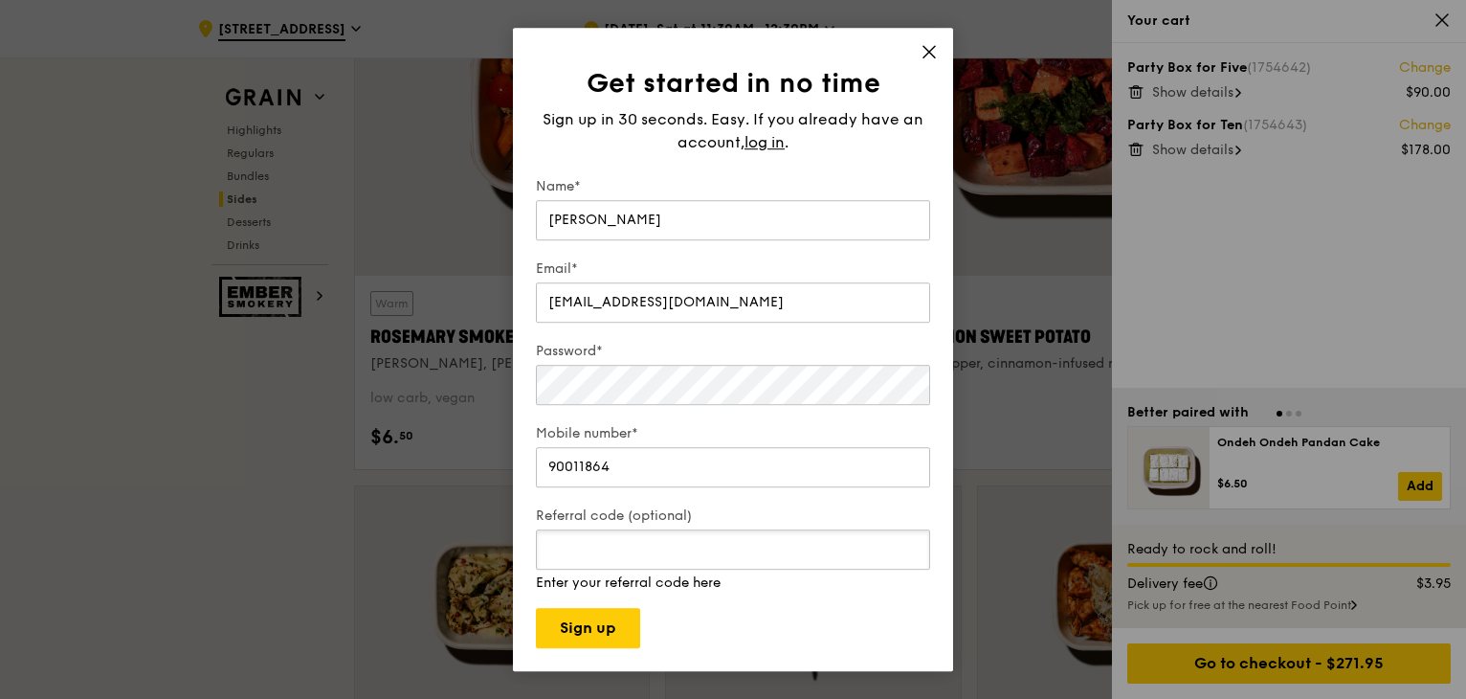
scroll to position [4460, 0]
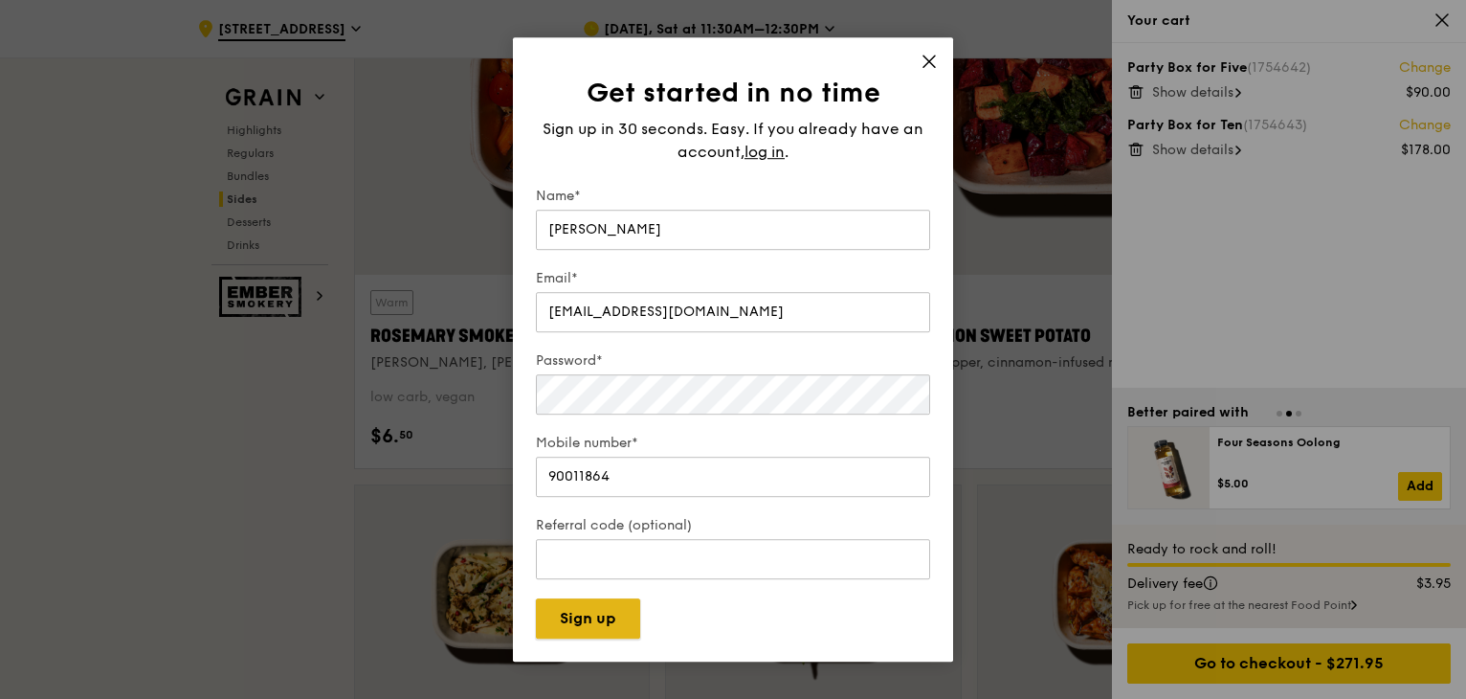
click at [595, 635] on button "Sign up" at bounding box center [588, 618] width 104 height 40
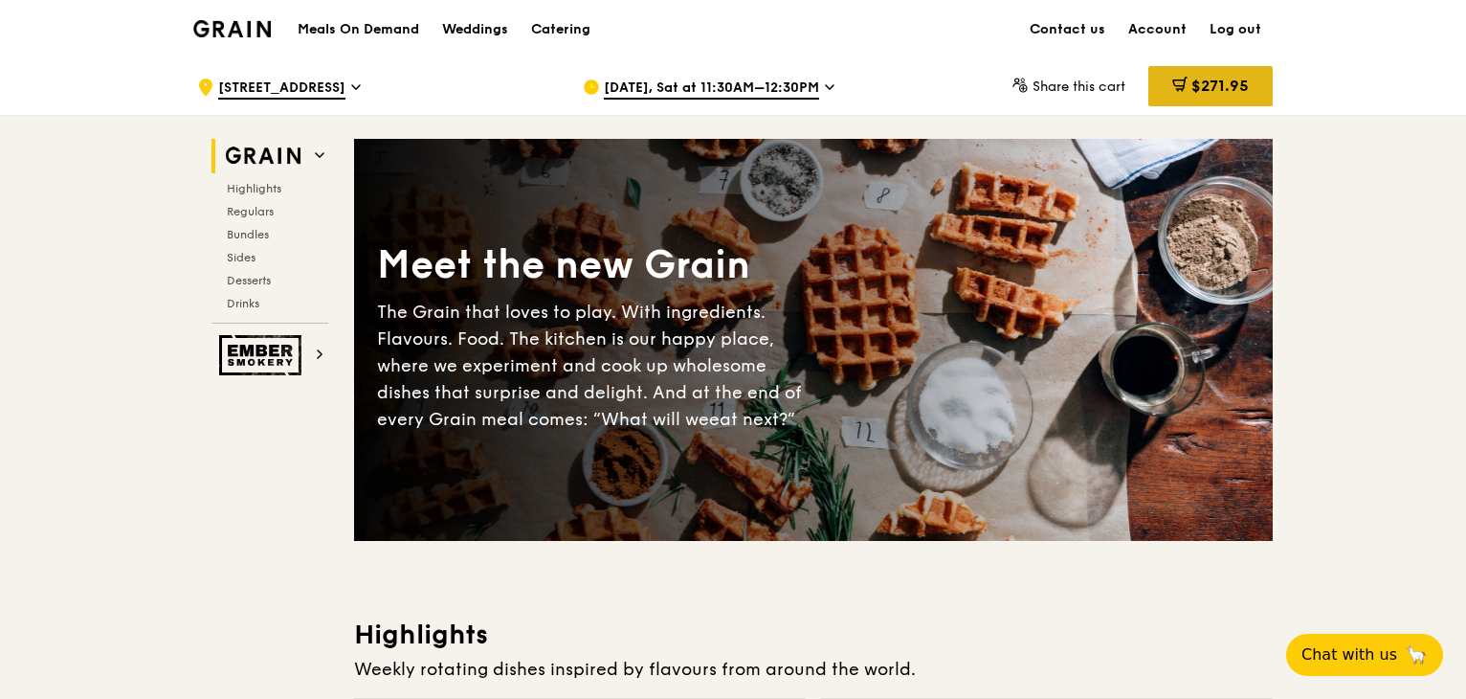
click at [1198, 78] on span "$271.95" at bounding box center [1220, 86] width 57 height 18
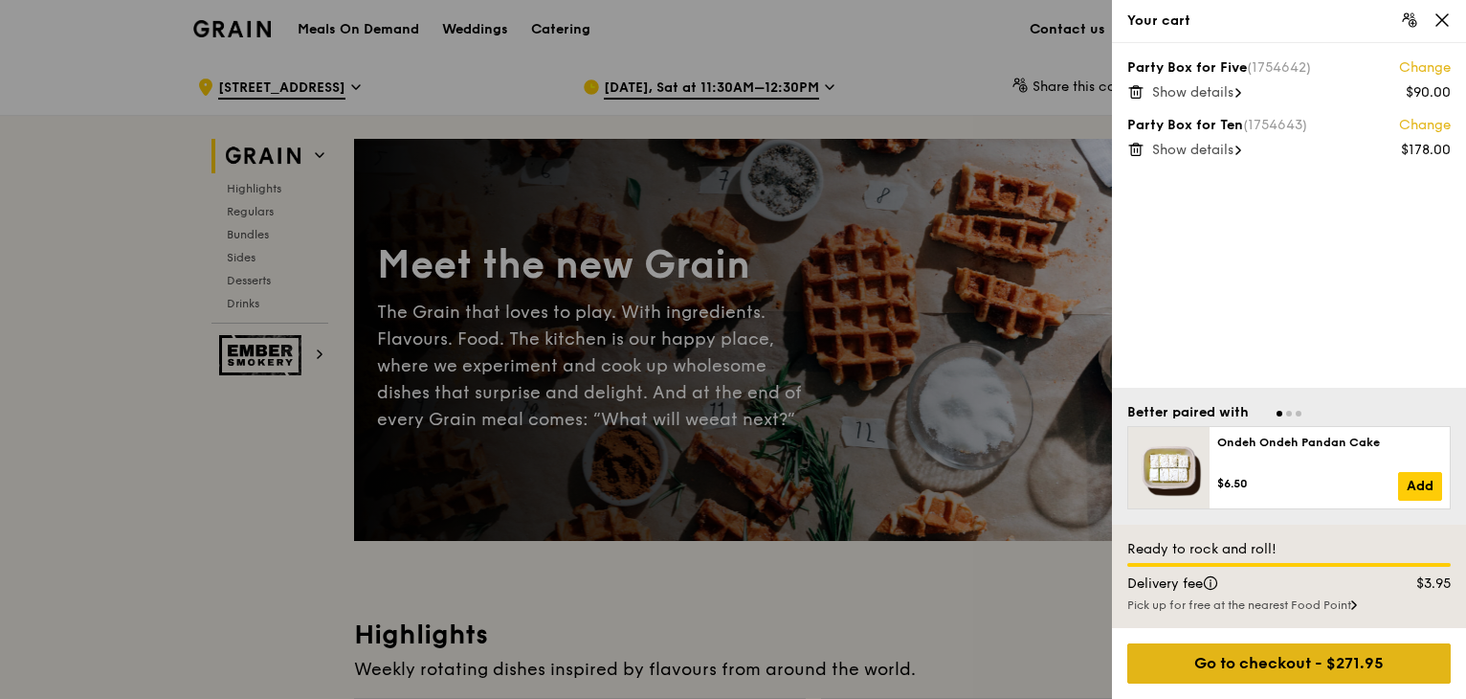
click at [1286, 652] on div "Go to checkout - $271.95" at bounding box center [1290, 663] width 324 height 40
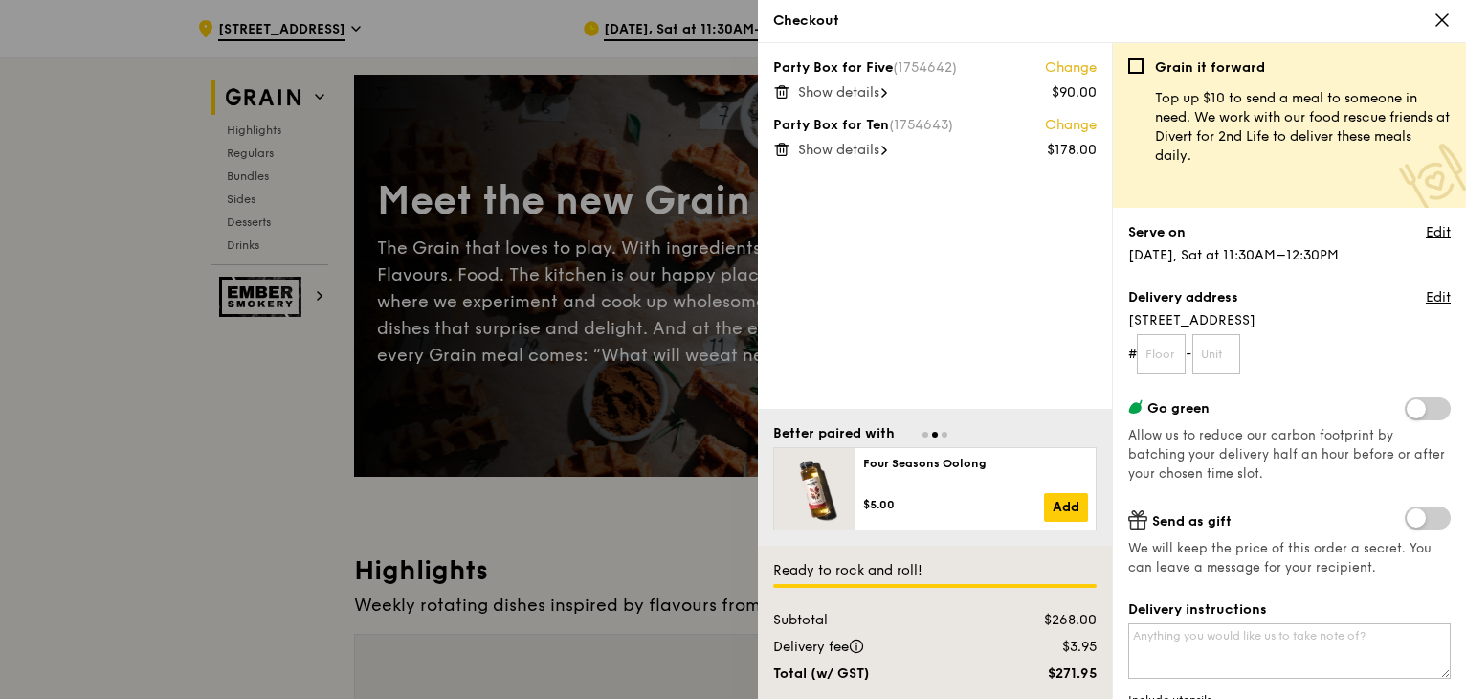
scroll to position [96, 0]
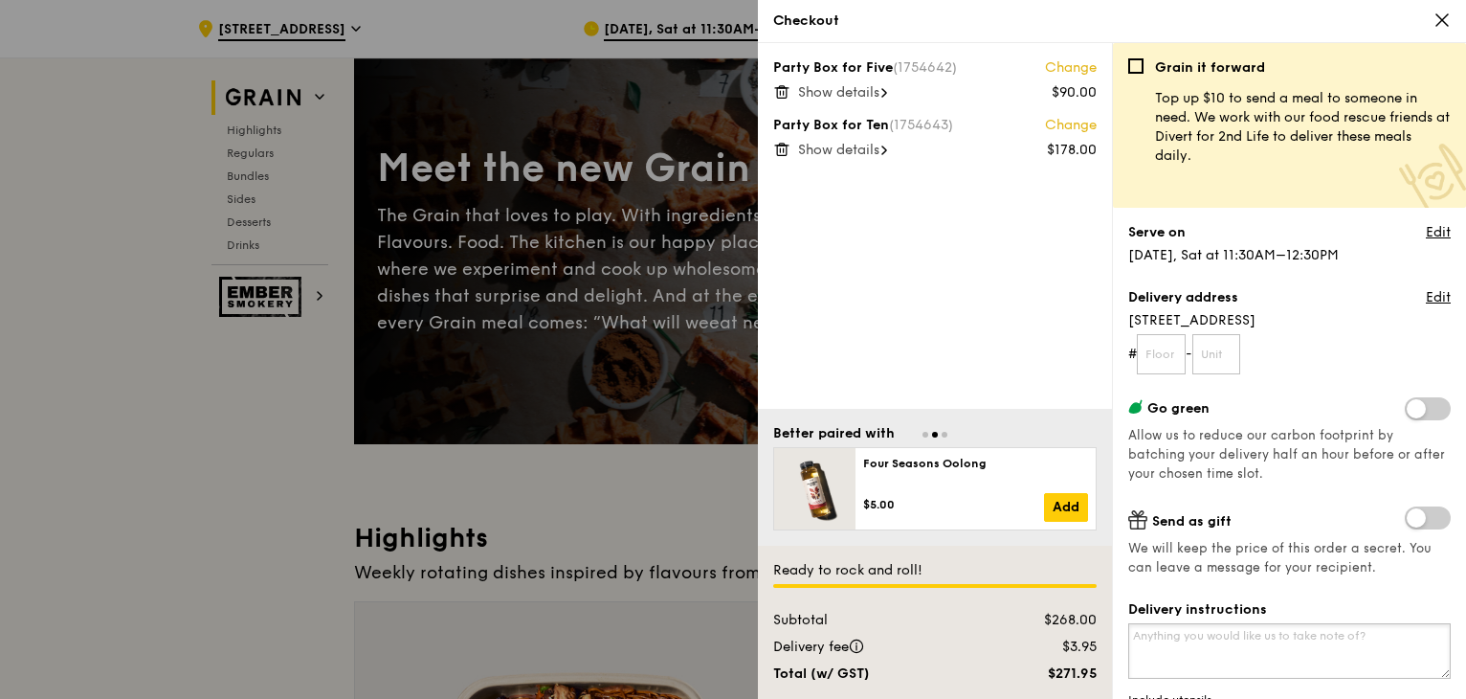
click at [1245, 661] on textarea "Delivery instructions" at bounding box center [1289, 651] width 323 height 56
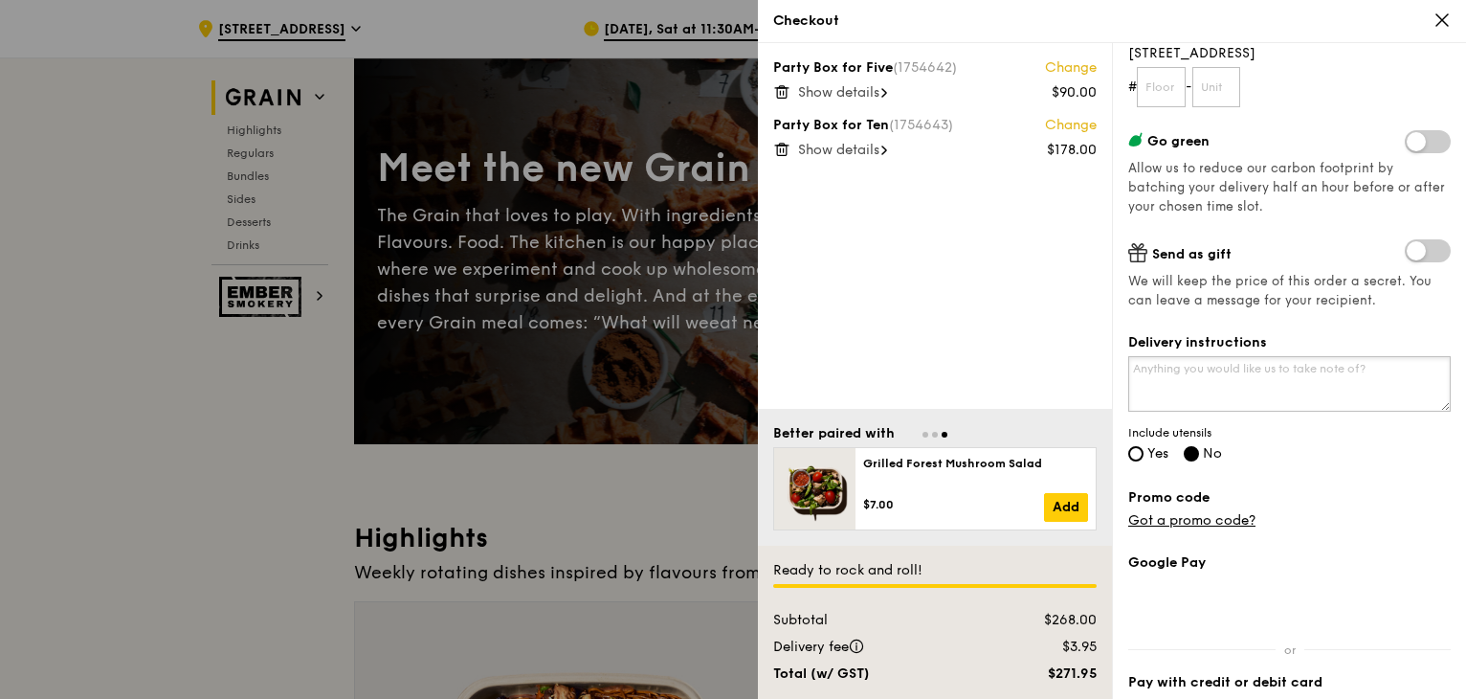
scroll to position [287, 0]
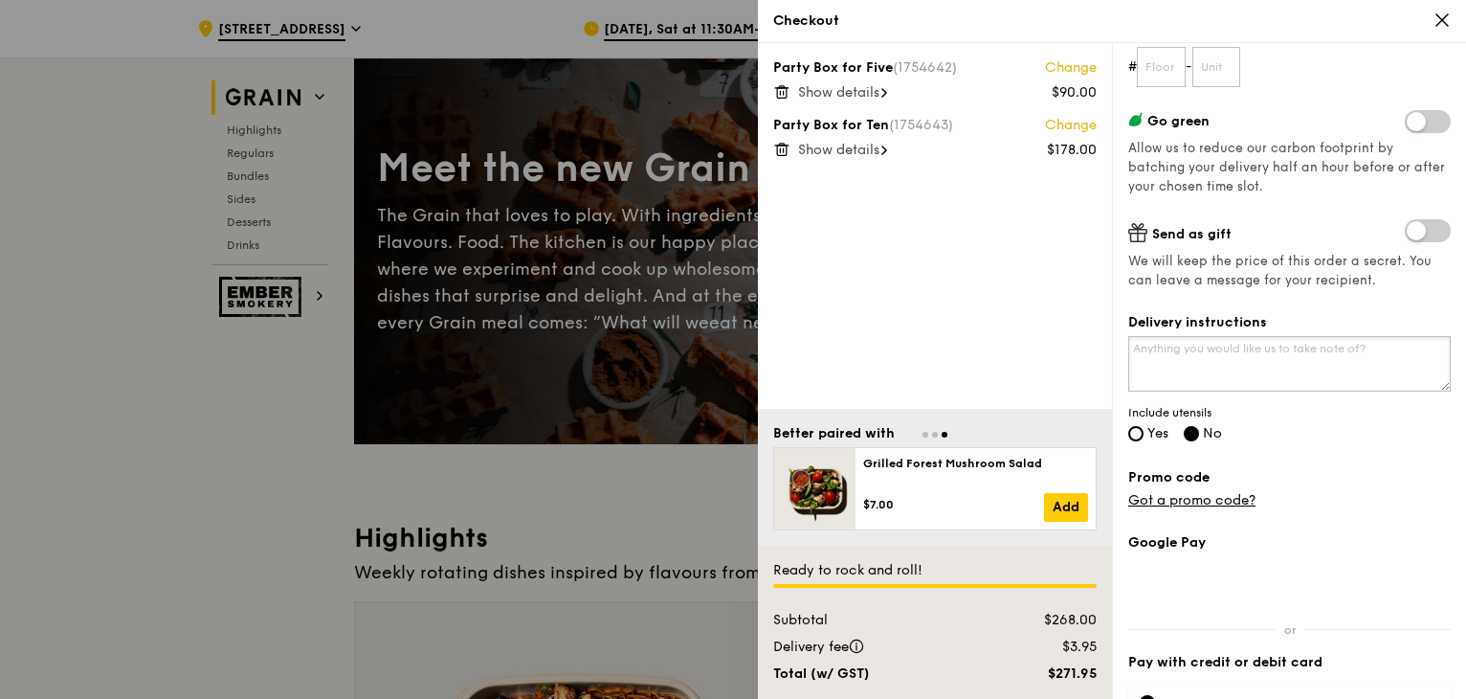
click at [1167, 360] on textarea "Delivery instructions" at bounding box center [1289, 364] width 323 height 56
click at [1145, 434] on label "Yes" at bounding box center [1148, 435] width 40 height 16
click at [1144, 434] on input "Yes" at bounding box center [1135, 433] width 15 height 15
radio input "true"
radio input "false"
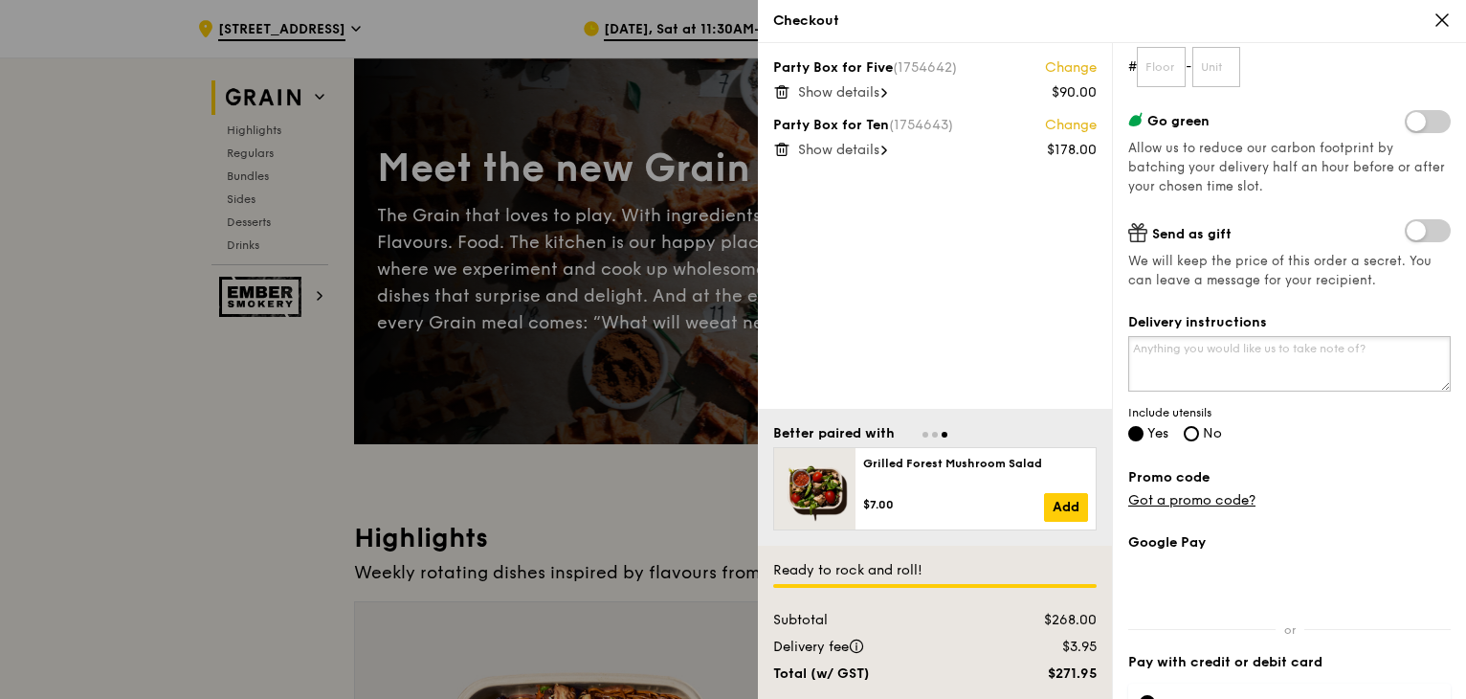
click at [1151, 372] on textarea "Delivery instructions" at bounding box center [1289, 364] width 323 height 56
type textarea "Call"
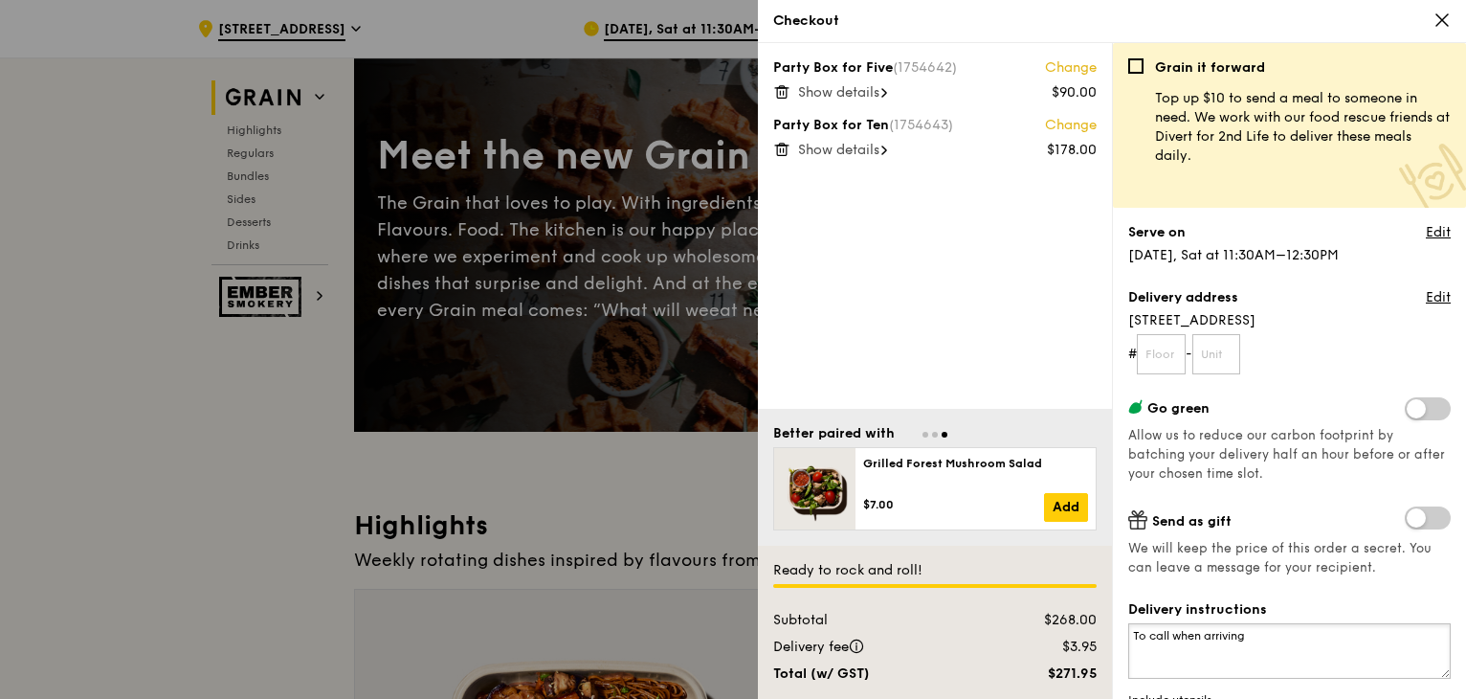
scroll to position [191, 0]
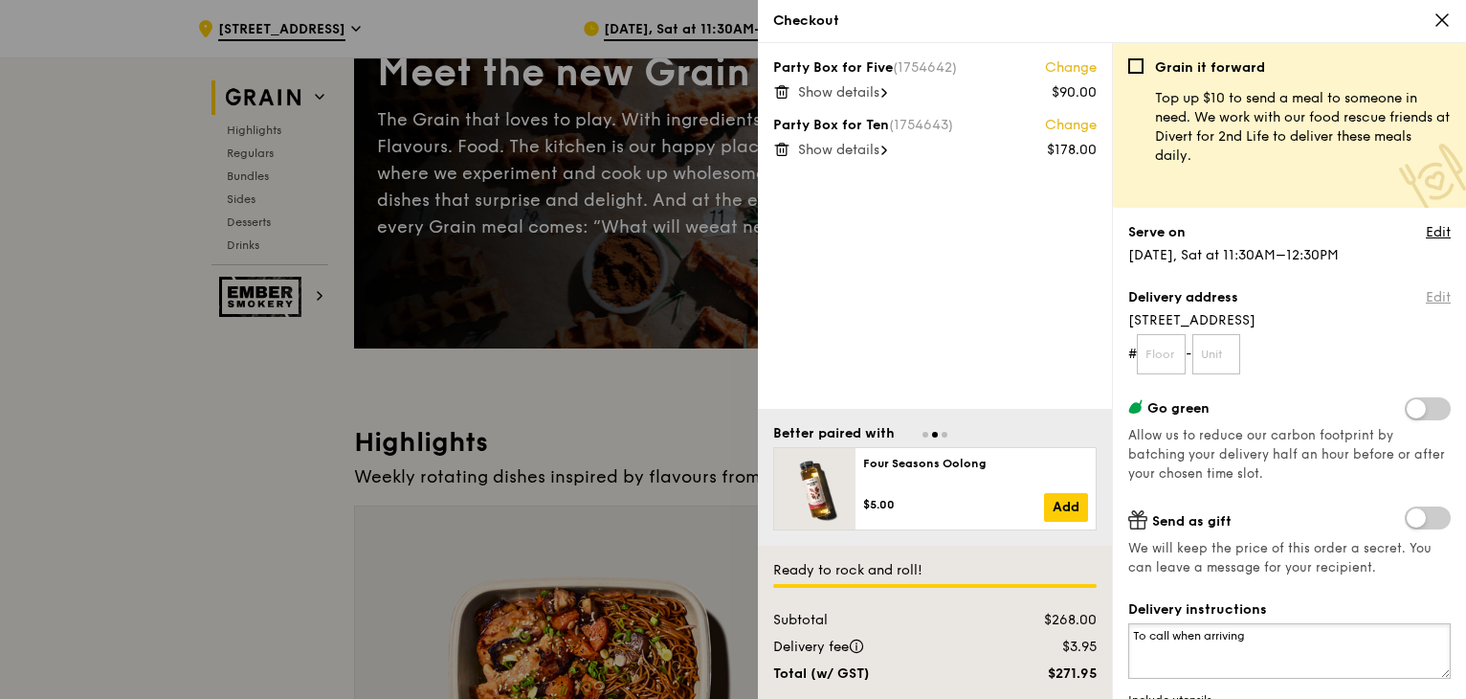
type textarea "To call when arriving"
click at [1426, 289] on link "Edit" at bounding box center [1438, 297] width 25 height 19
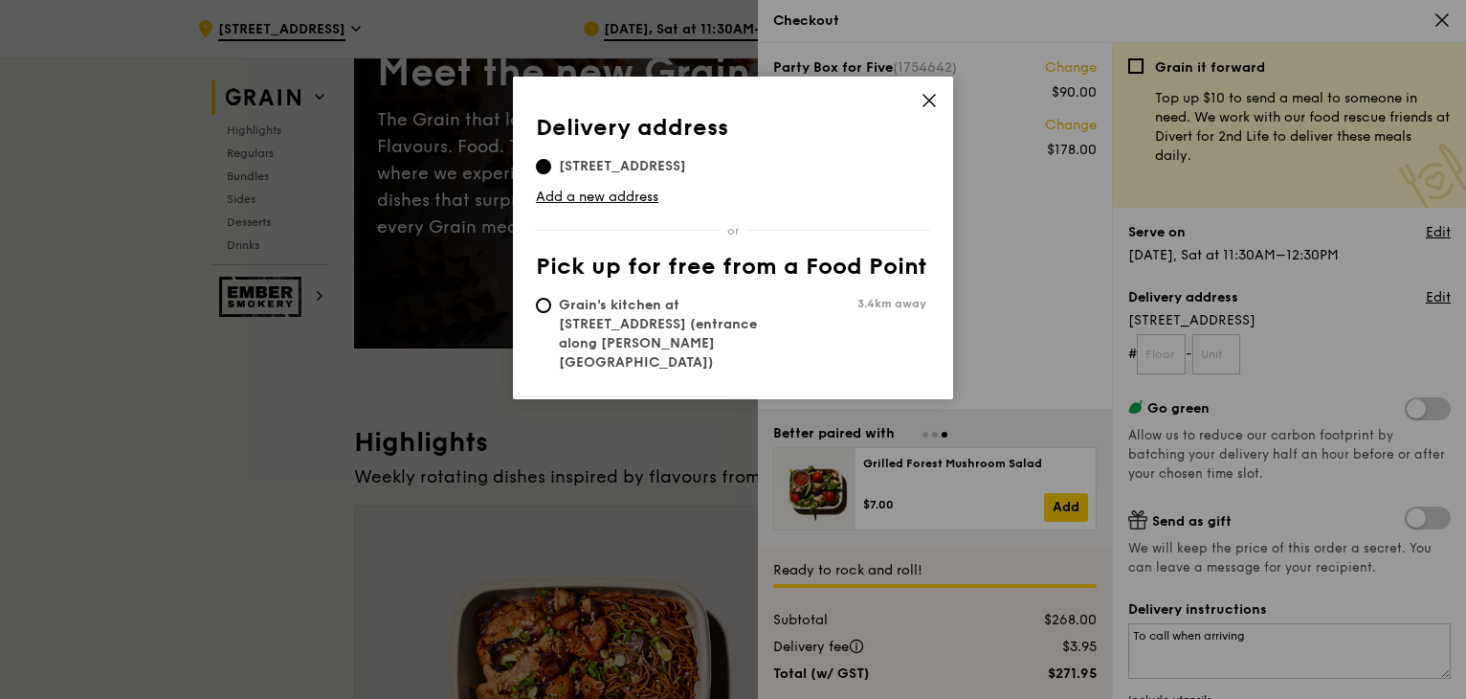
click at [576, 165] on span "[STREET_ADDRESS]" at bounding box center [622, 166] width 173 height 19
click at [551, 165] on input "[STREET_ADDRESS]" at bounding box center [543, 166] width 15 height 15
click at [576, 162] on span "[STREET_ADDRESS]" at bounding box center [622, 166] width 173 height 19
click at [551, 162] on input "[STREET_ADDRESS]" at bounding box center [543, 166] width 15 height 15
click at [559, 194] on link "Add a new address" at bounding box center [733, 197] width 394 height 19
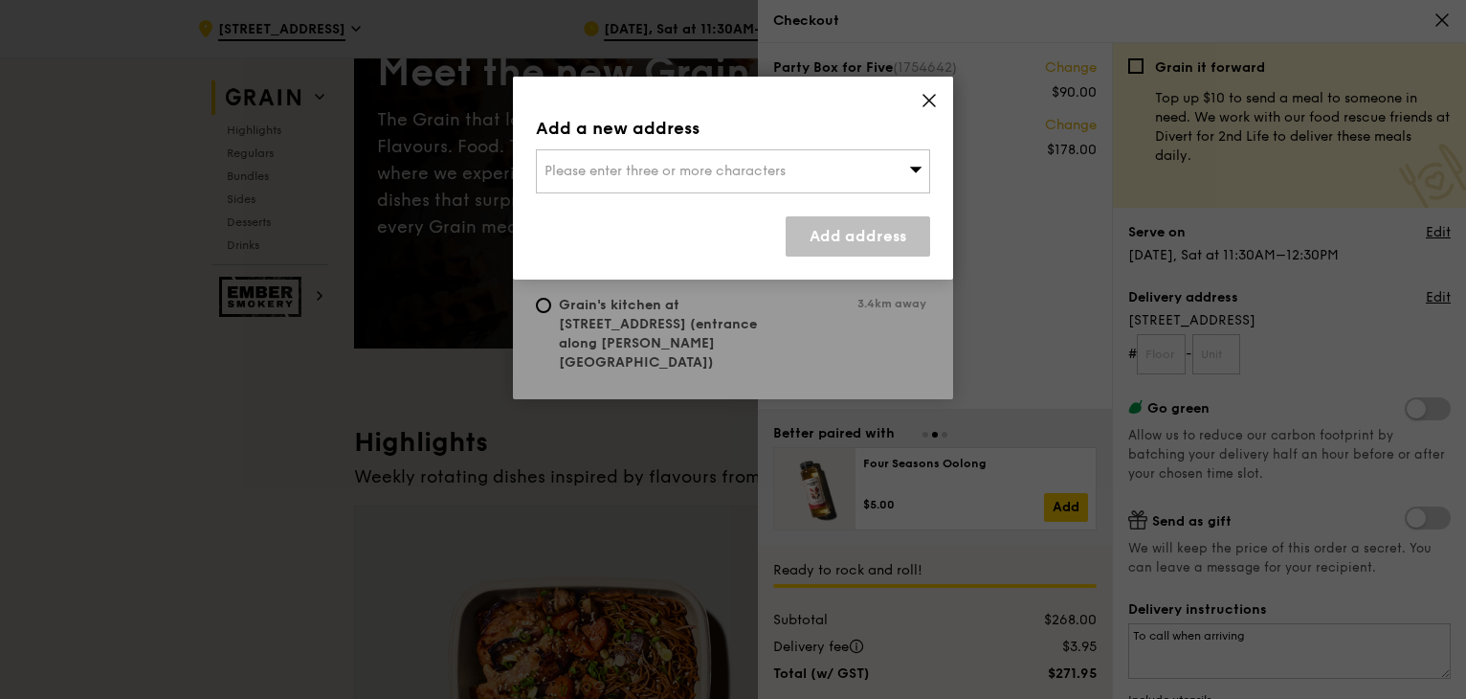
click at [582, 171] on span "Please enter three or more characters" at bounding box center [665, 171] width 241 height 16
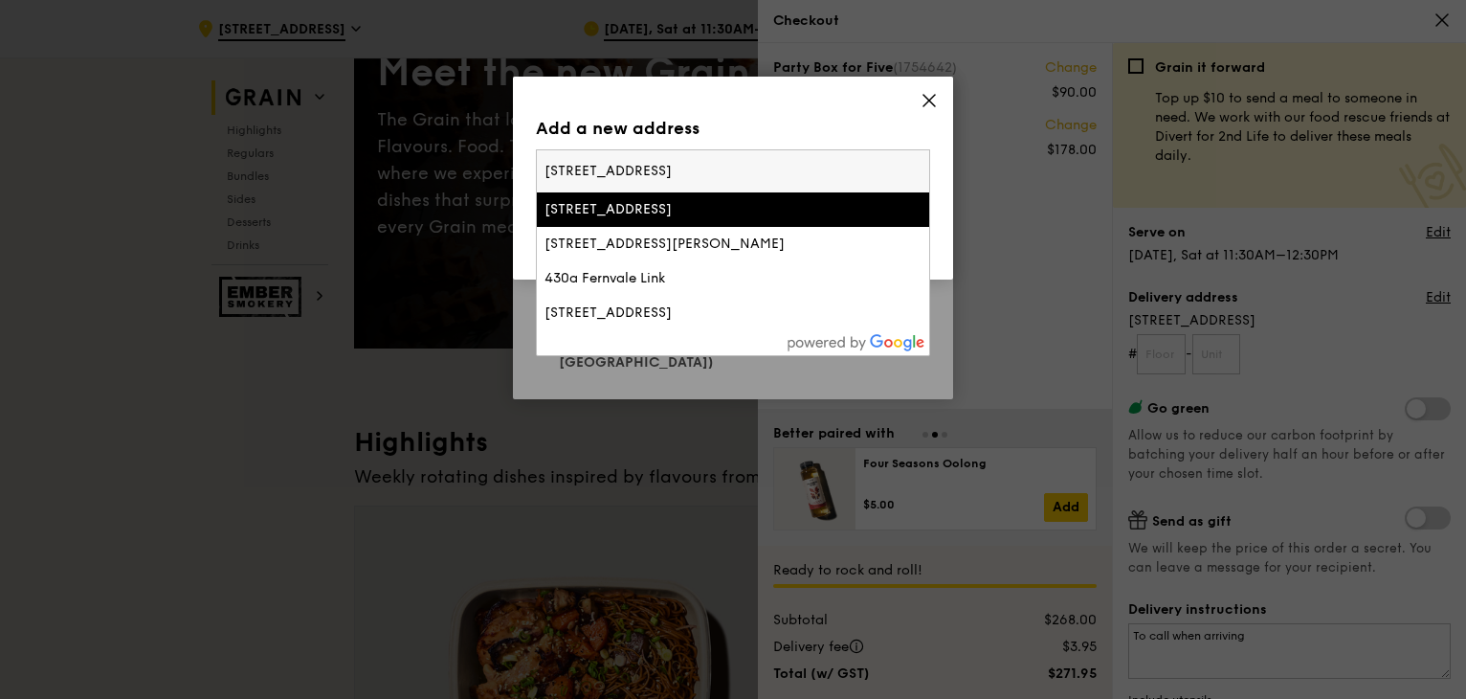
click at [573, 173] on input "[STREET_ADDRESS]" at bounding box center [733, 171] width 392 height 42
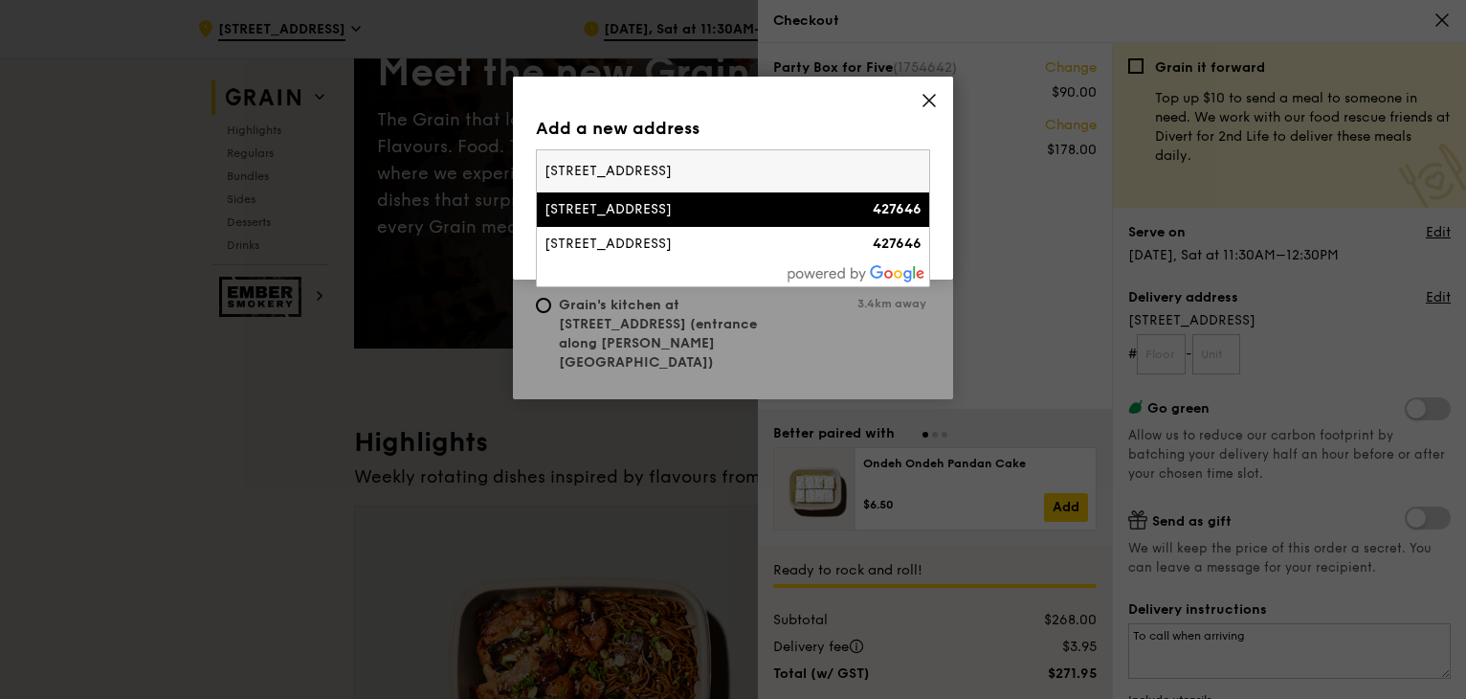
type input "[STREET_ADDRESS]"
click at [745, 210] on div "[STREET_ADDRESS]" at bounding box center [686, 209] width 283 height 19
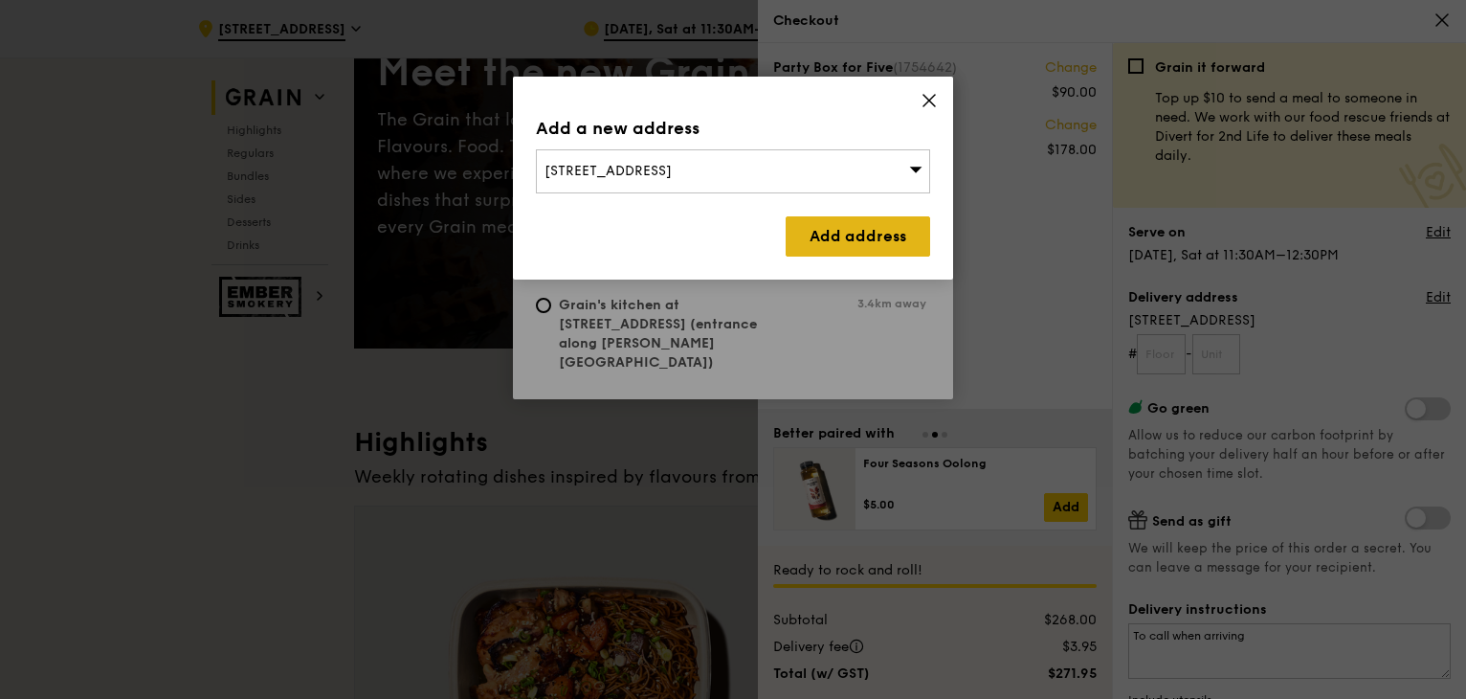
click at [857, 231] on link "Add address" at bounding box center [858, 236] width 145 height 40
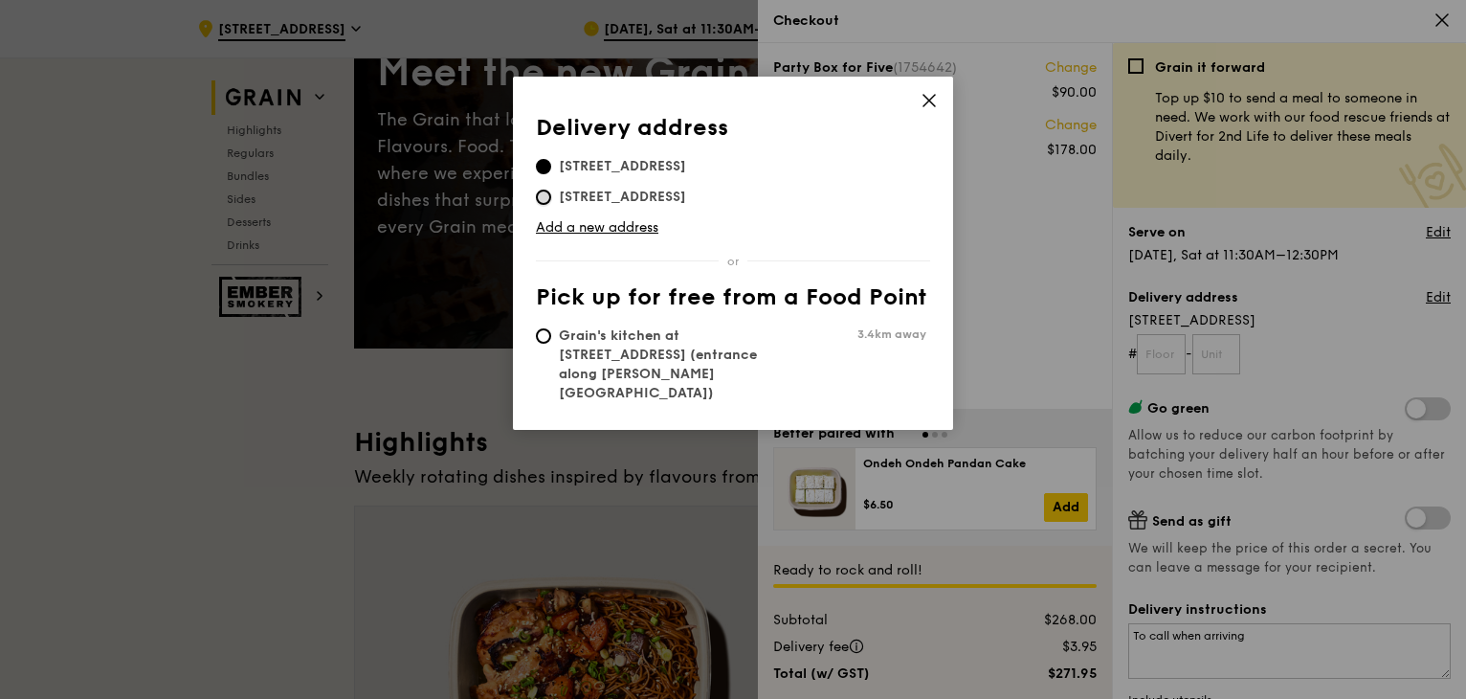
click at [538, 192] on input "[STREET_ADDRESS]" at bounding box center [543, 197] width 15 height 15
radio input "true"
click at [934, 97] on icon at bounding box center [929, 100] width 17 height 17
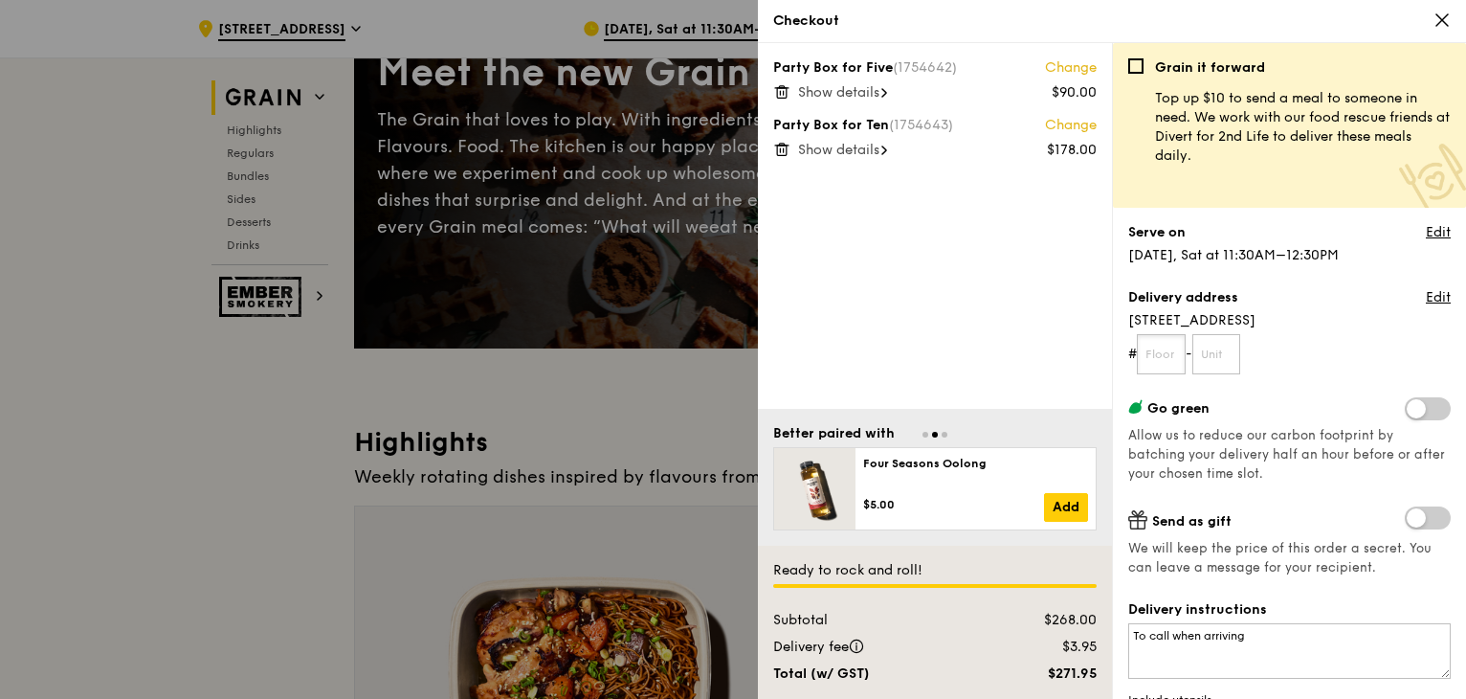
click at [1176, 349] on input "text" at bounding box center [1161, 354] width 49 height 40
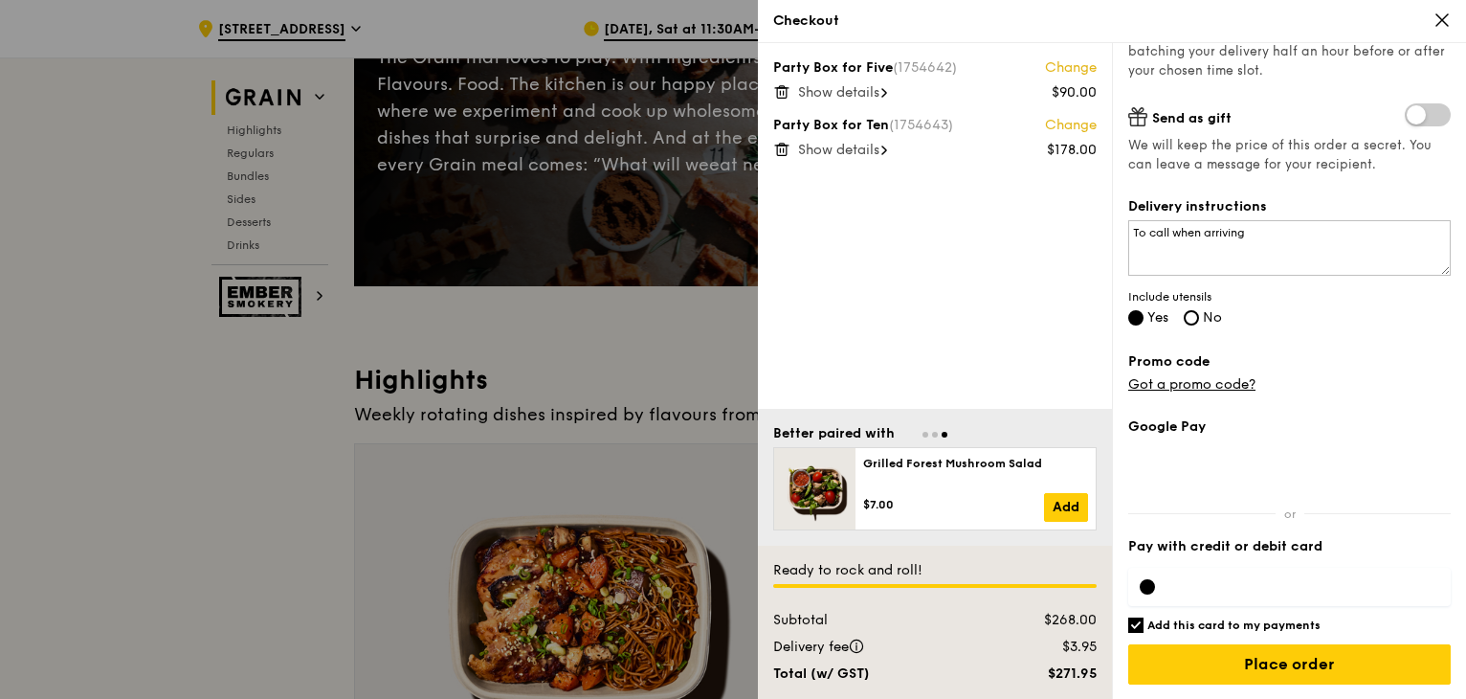
scroll to position [287, 0]
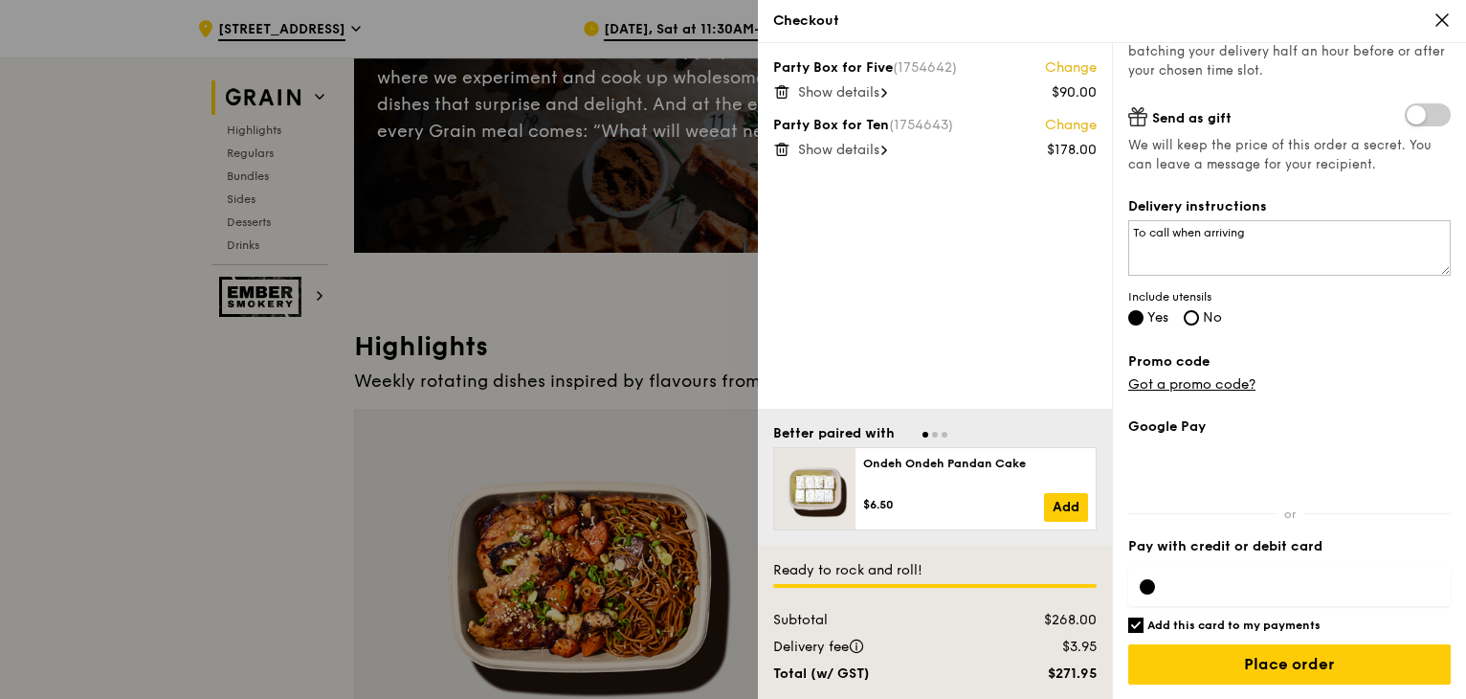
click at [1128, 625] on input "Add this card to my payments" at bounding box center [1135, 624] width 15 height 15
checkbox input "false"
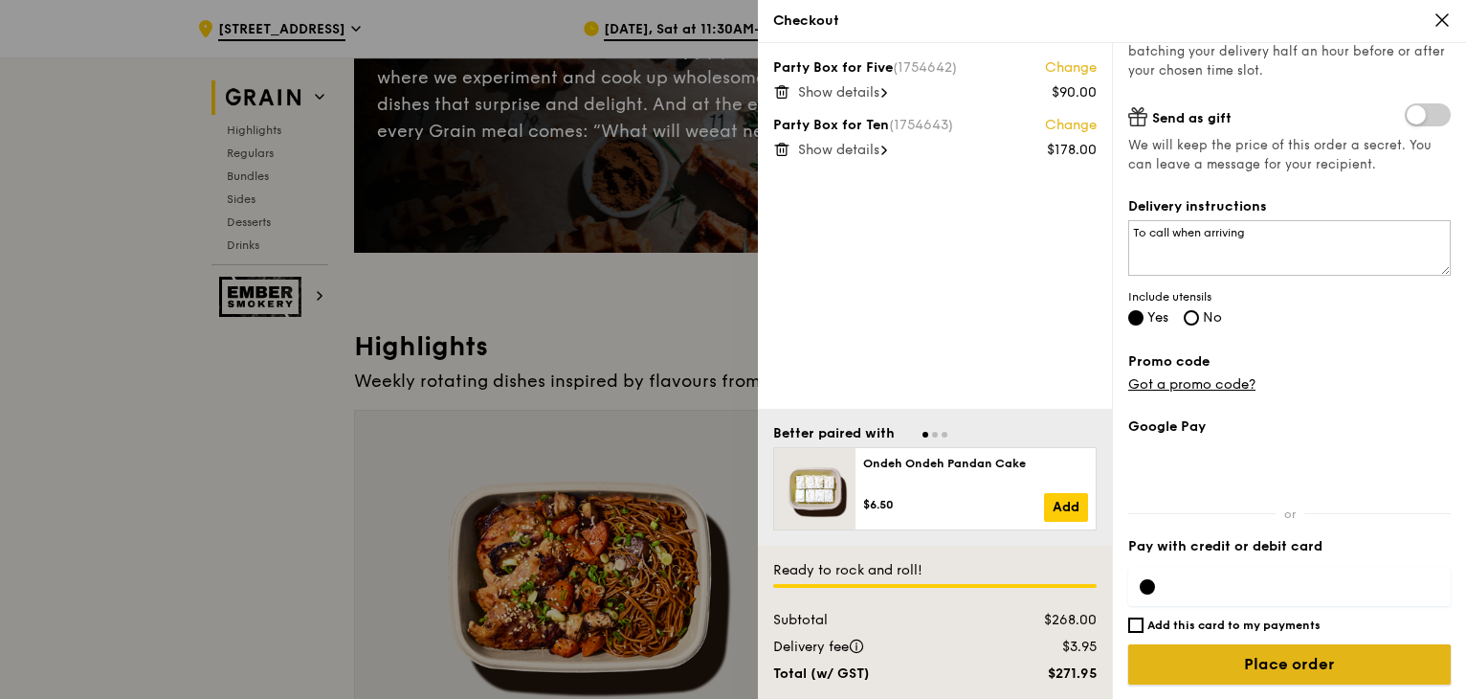
click at [1165, 663] on input "Place order" at bounding box center [1289, 664] width 323 height 40
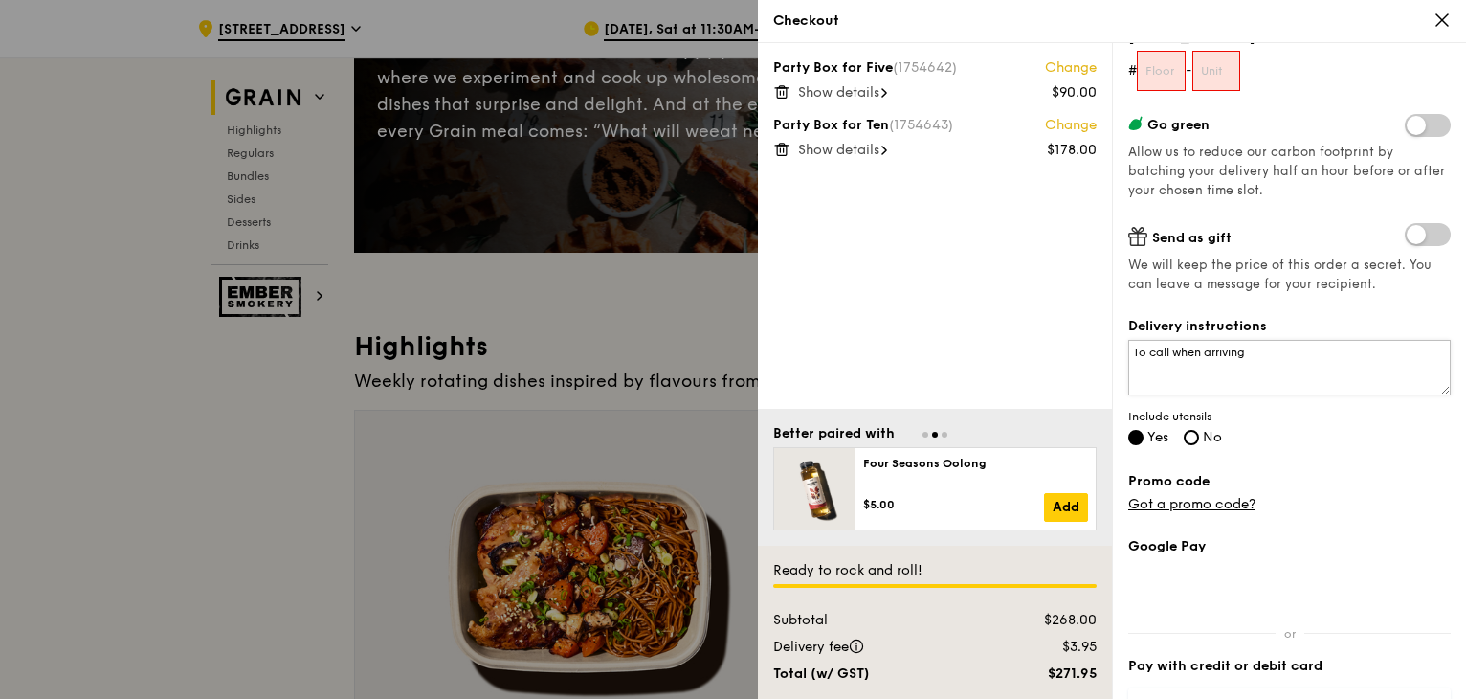
scroll to position [92, 0]
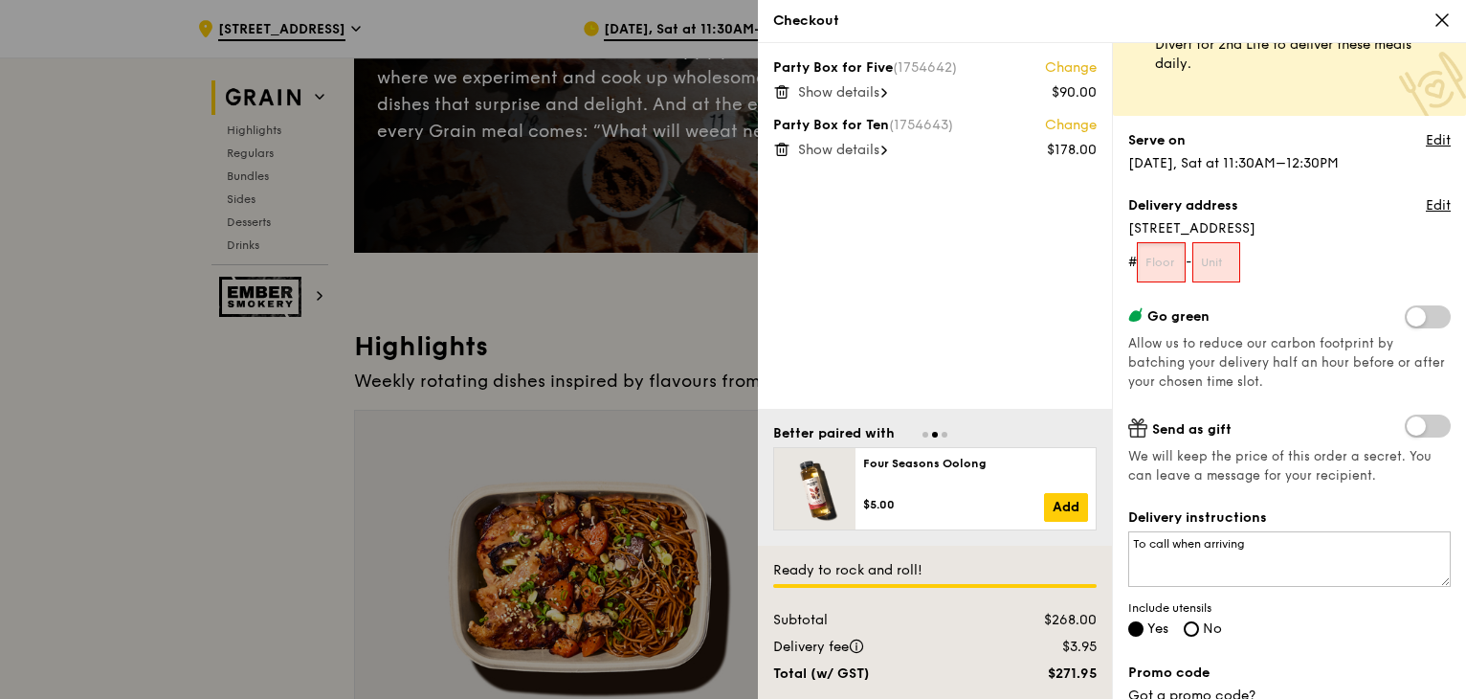
click at [1172, 255] on input "text" at bounding box center [1161, 262] width 49 height 40
type input "1"
click at [1233, 265] on input "text" at bounding box center [1217, 262] width 49 height 40
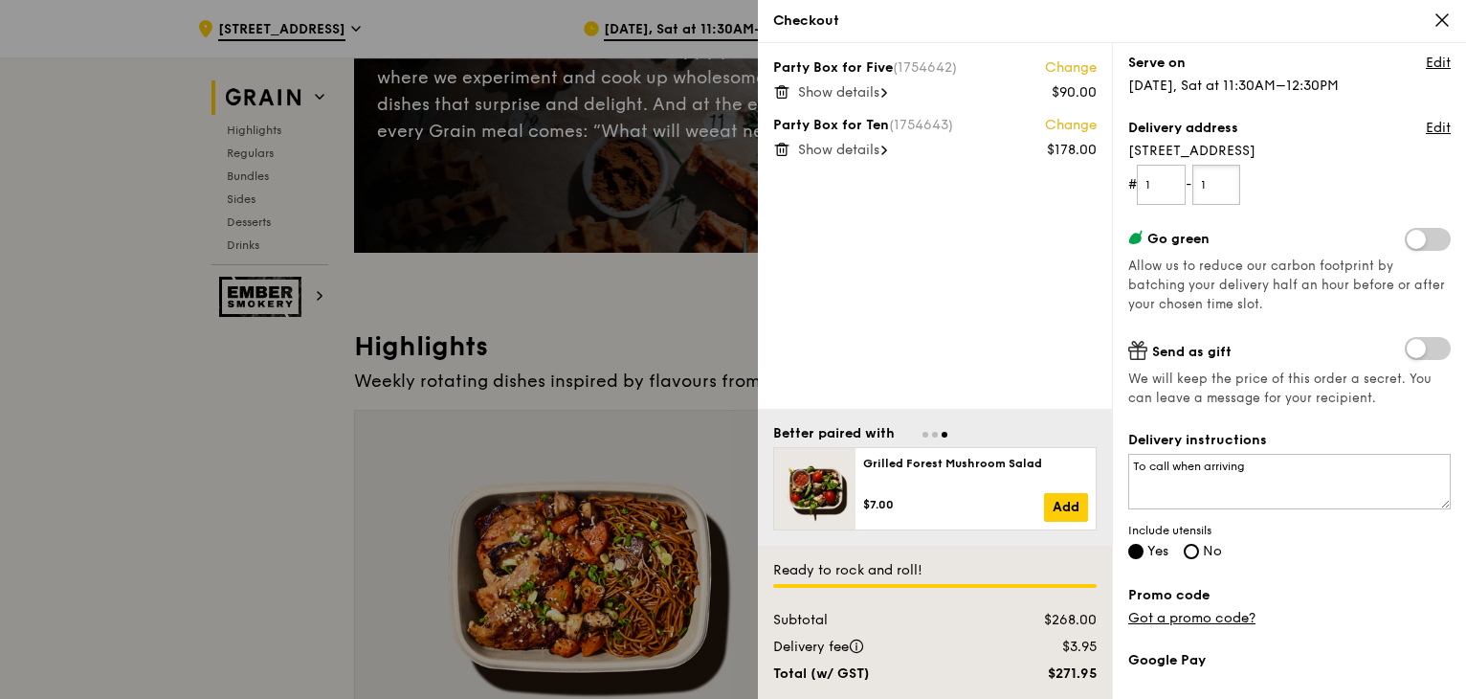
scroll to position [403, 0]
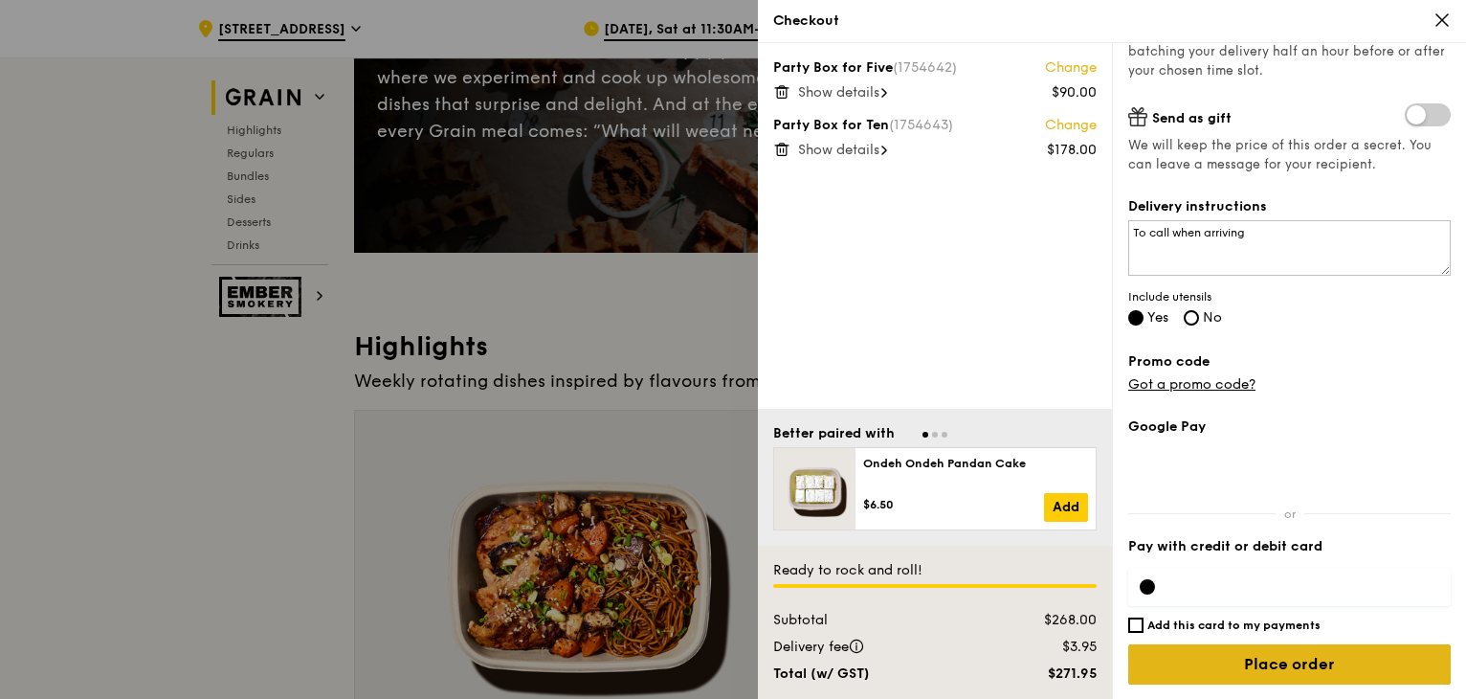
type input "1"
click at [1196, 658] on input "Place order" at bounding box center [1289, 664] width 323 height 40
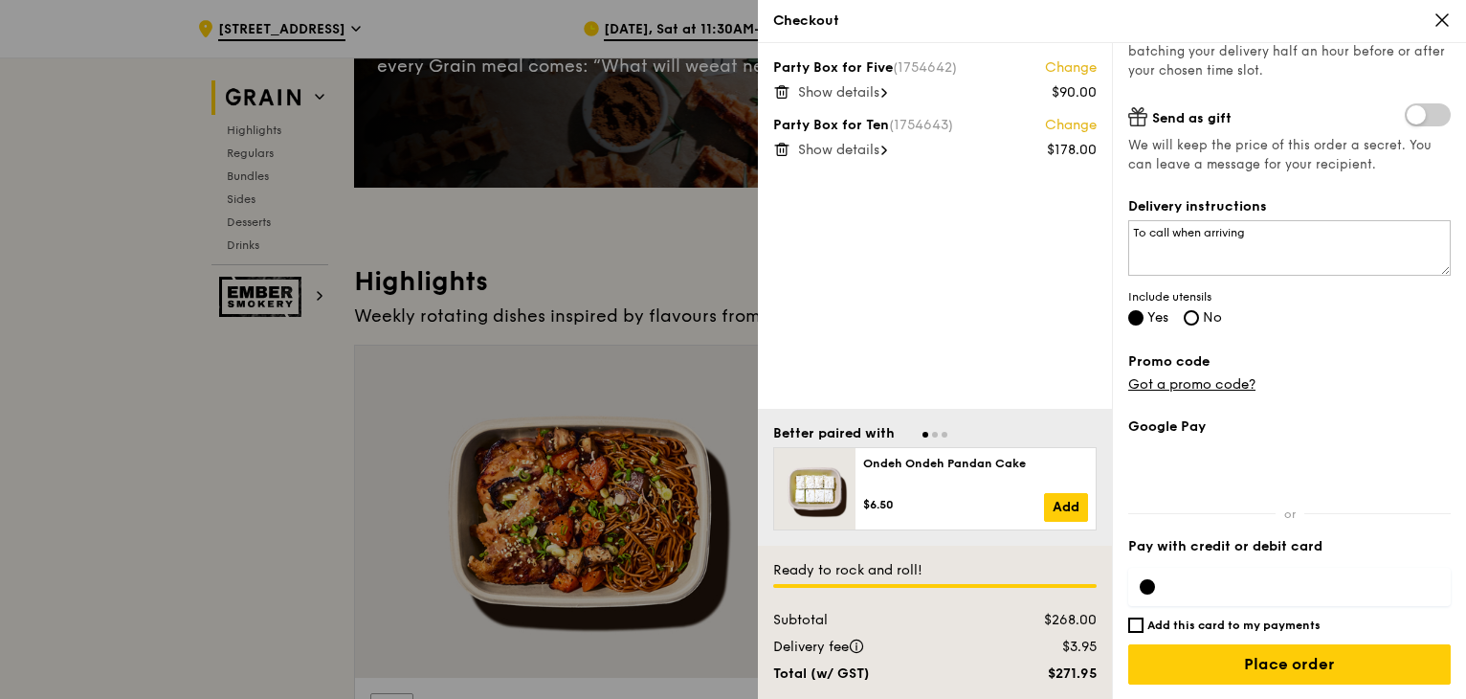
scroll to position [383, 0]
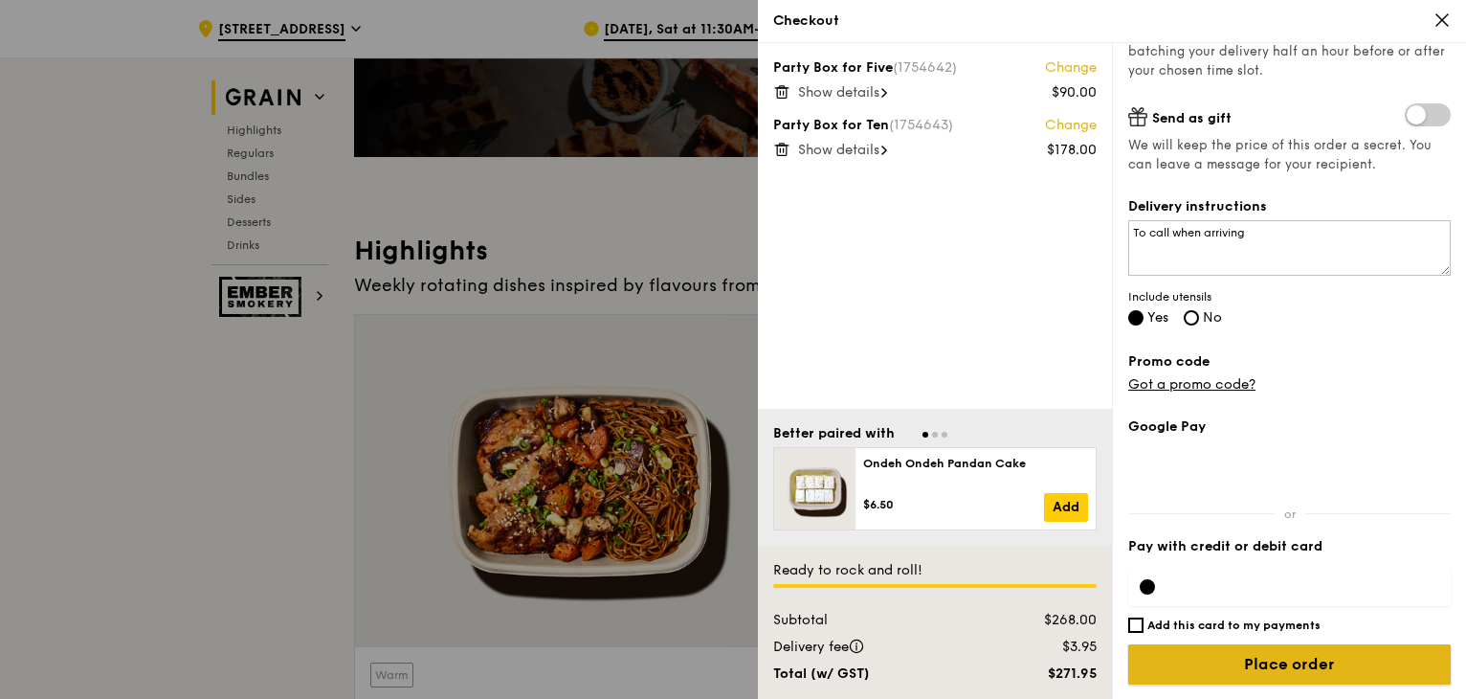
click at [1249, 675] on input "Place order" at bounding box center [1289, 664] width 323 height 40
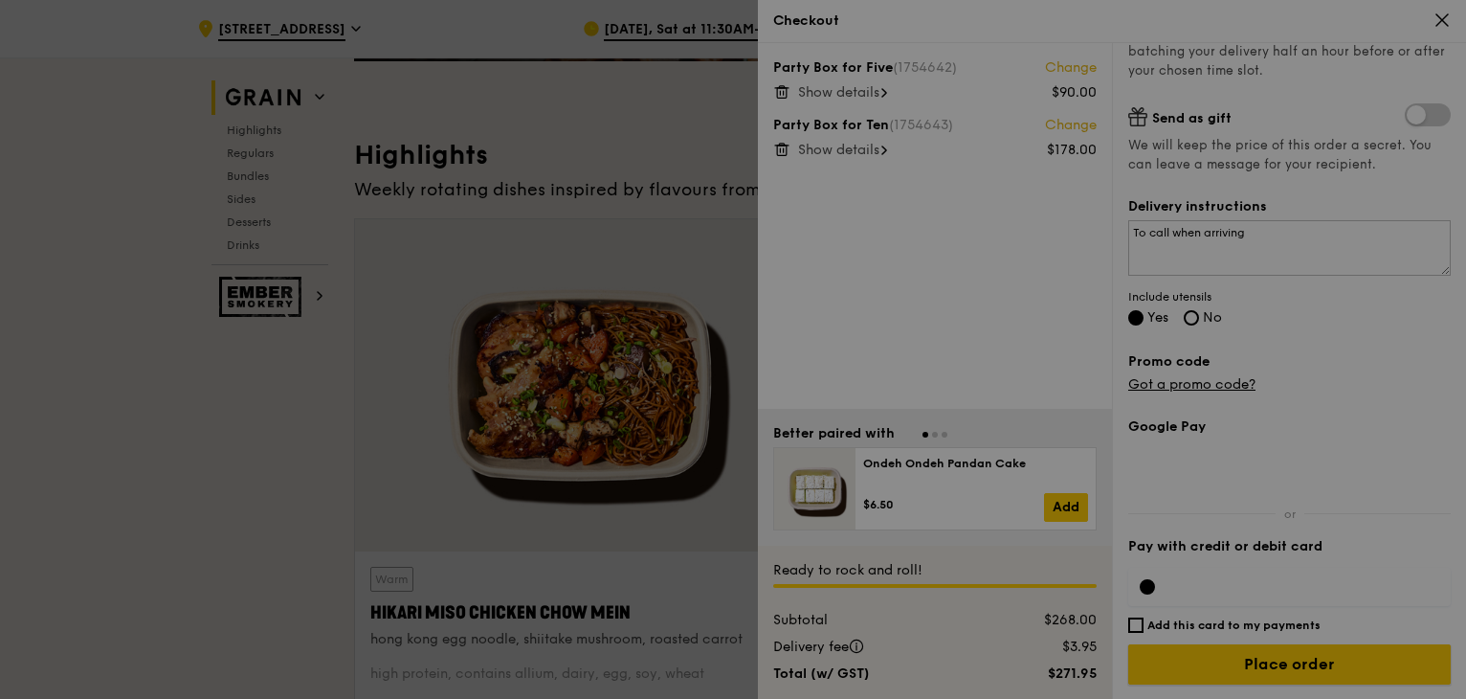
scroll to position [574, 0]
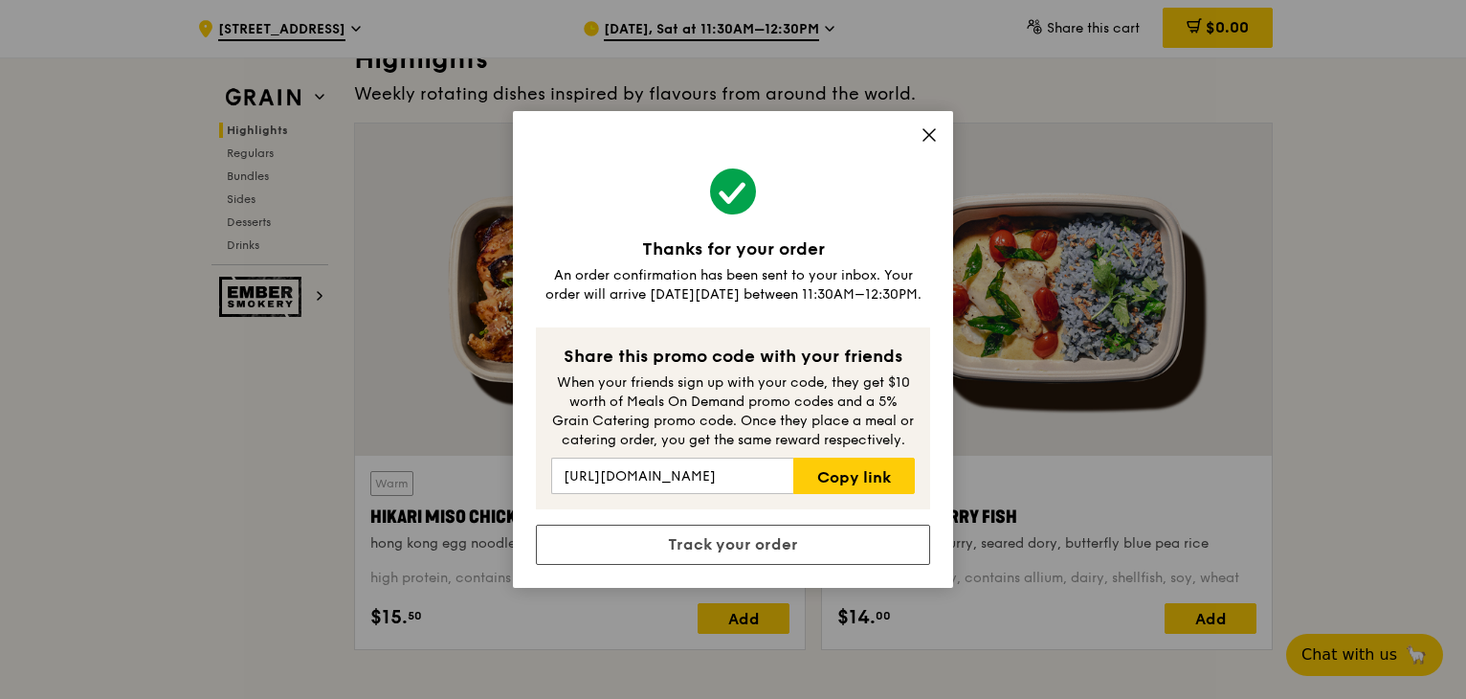
click at [931, 137] on icon at bounding box center [929, 134] width 11 height 11
